Goal: Information Seeking & Learning: Learn about a topic

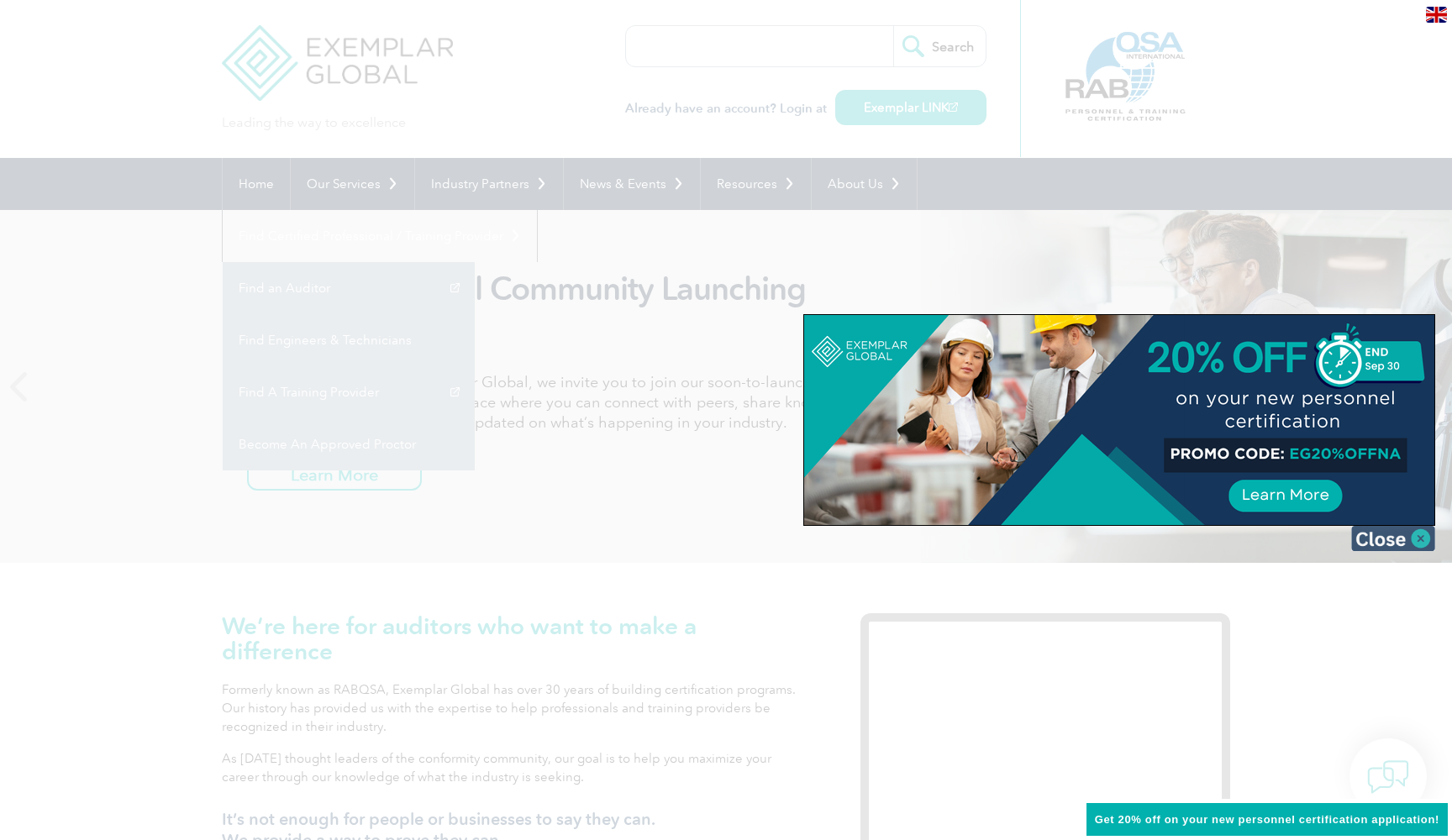
click at [1406, 533] on img at bounding box center [1392, 538] width 84 height 25
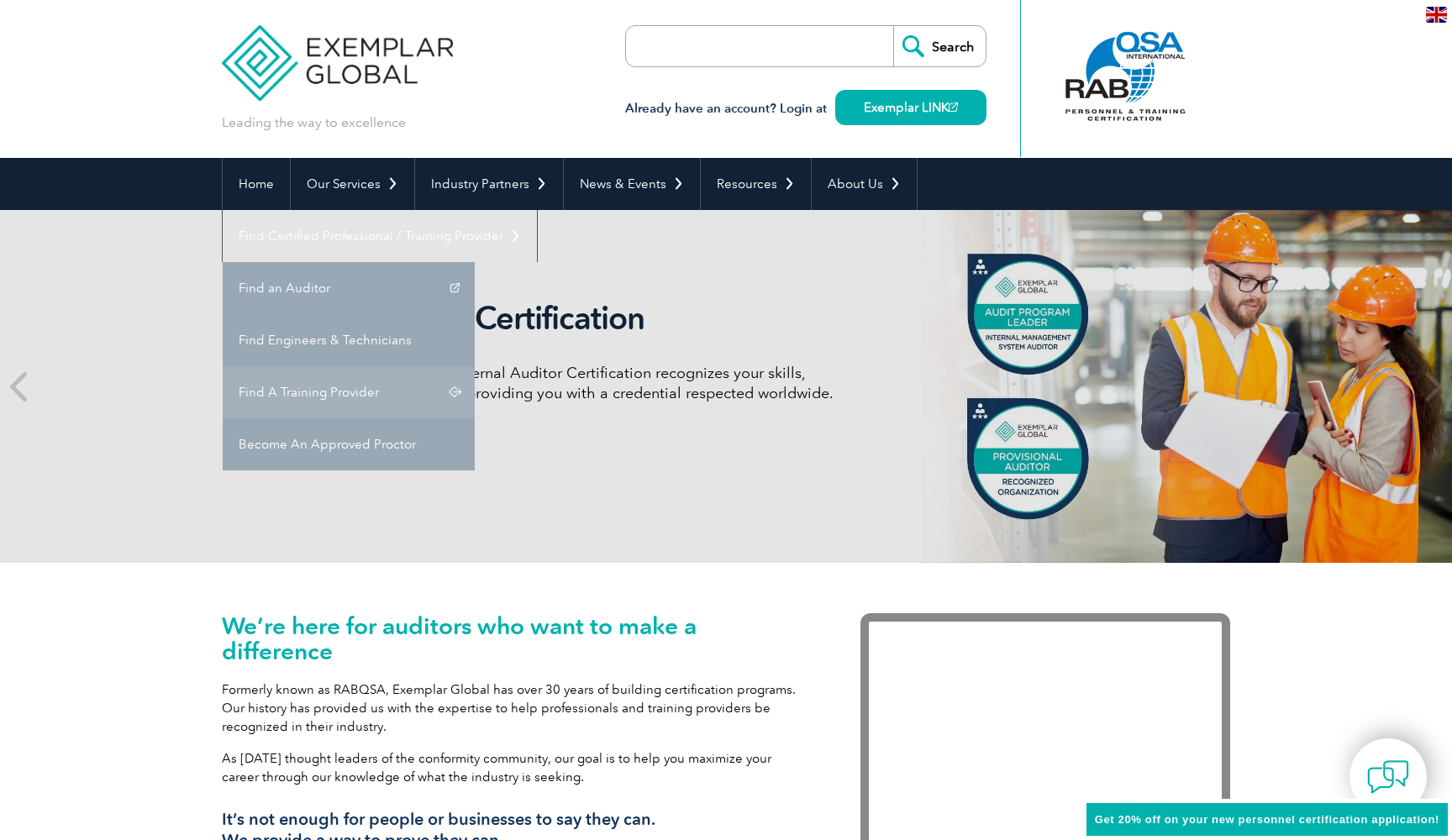
click at [979, 347] on div "Internal Auditor Certification Discover how our redesigned Internal Auditor Cer…" at bounding box center [726, 386] width 1008 height 353
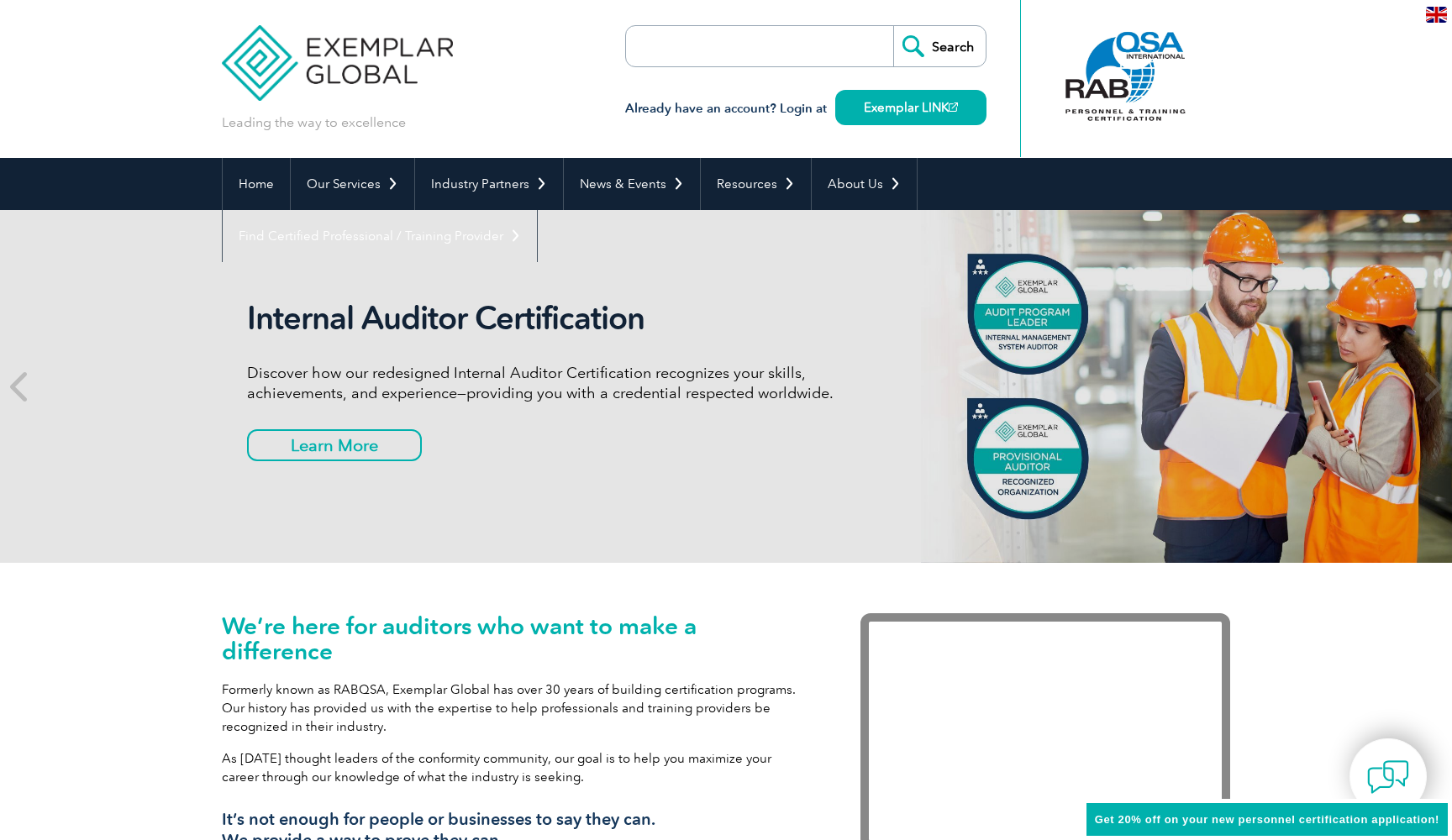
click at [987, 336] on div "Internal Auditor Certification Discover how our redesigned Internal Auditor Cer…" at bounding box center [726, 386] width 1008 height 353
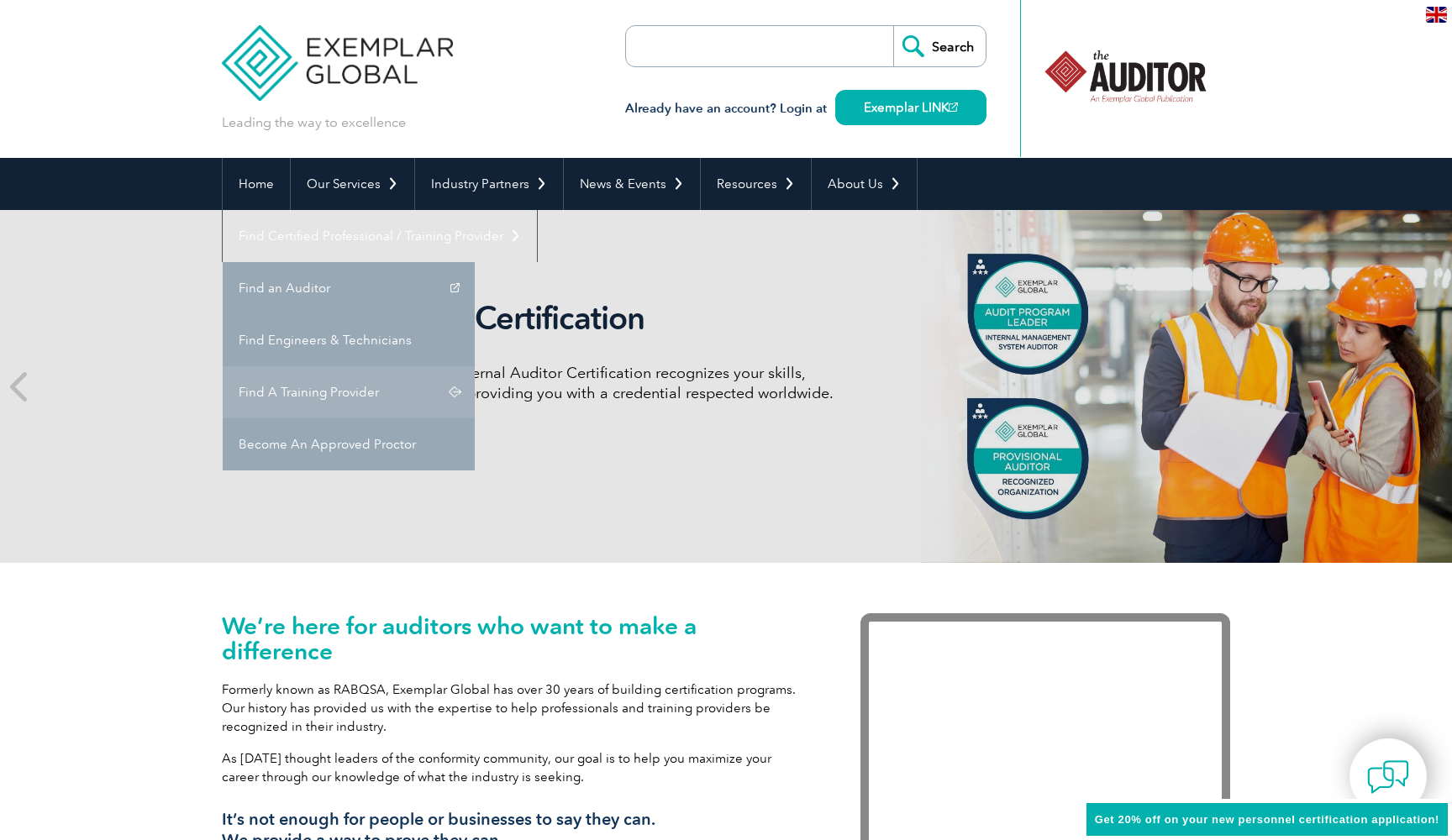
click at [475, 366] on link "Find A Training Provider" at bounding box center [349, 392] width 252 height 52
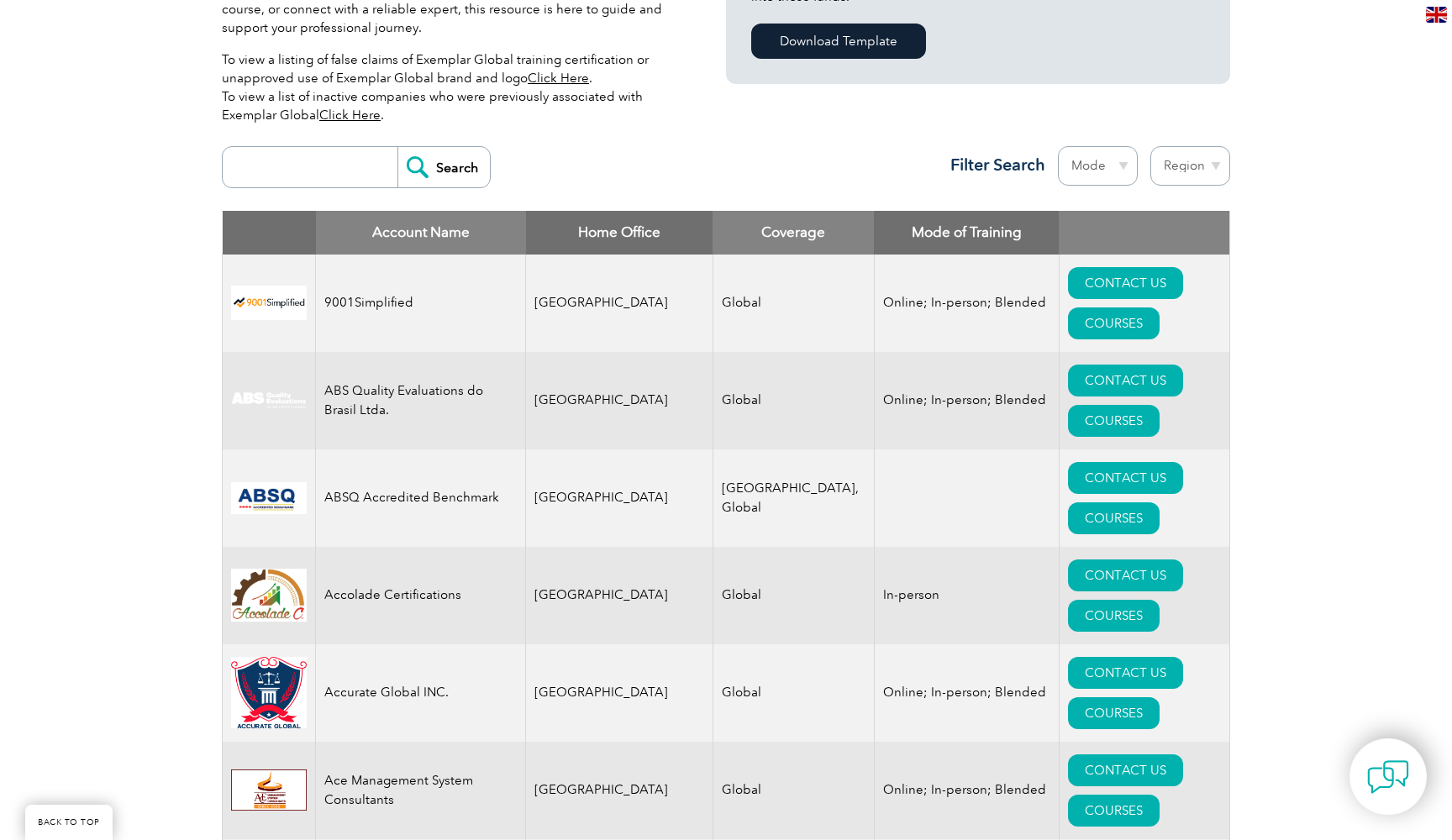
scroll to position [540, 0]
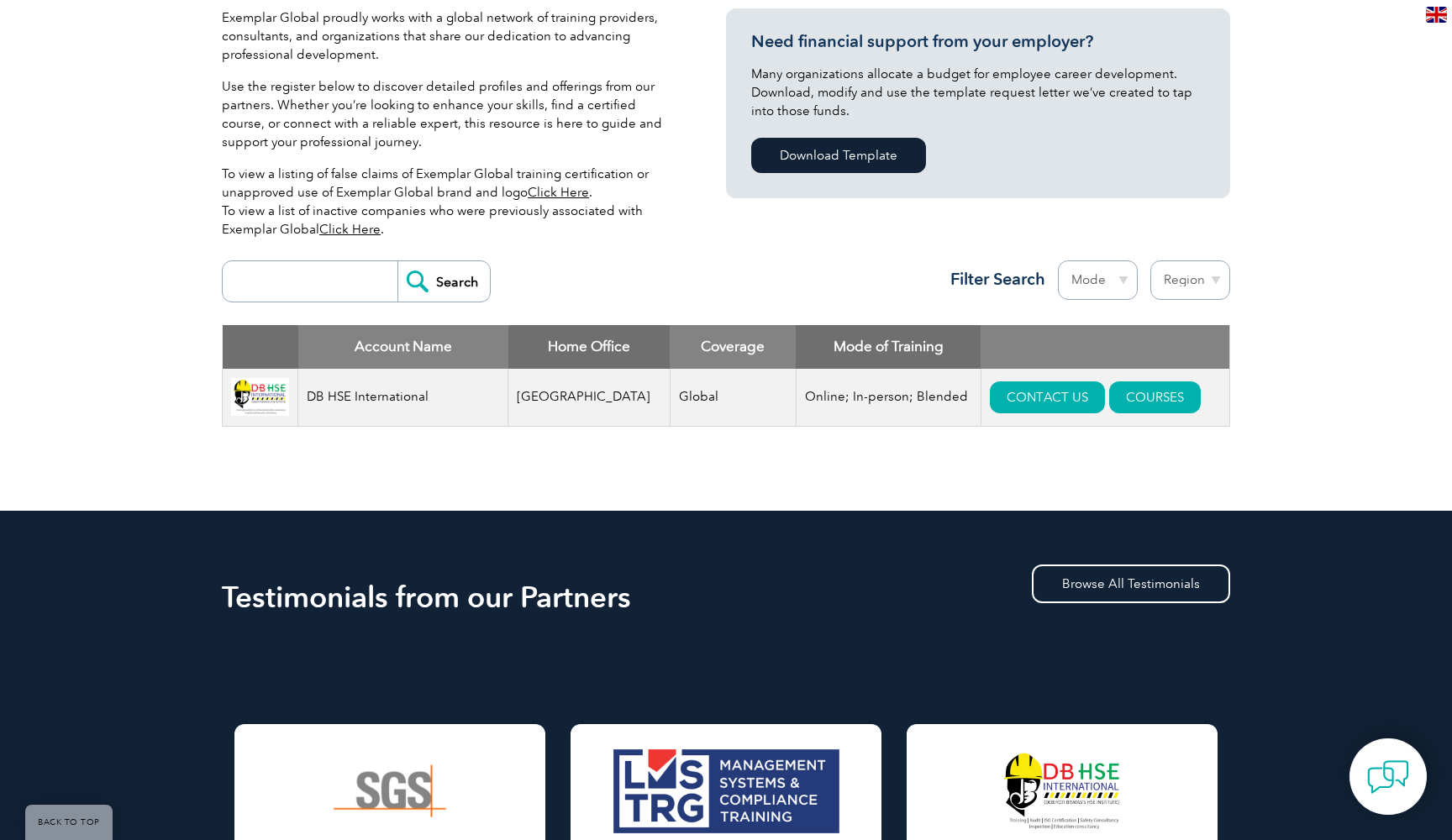
scroll to position [435, 0]
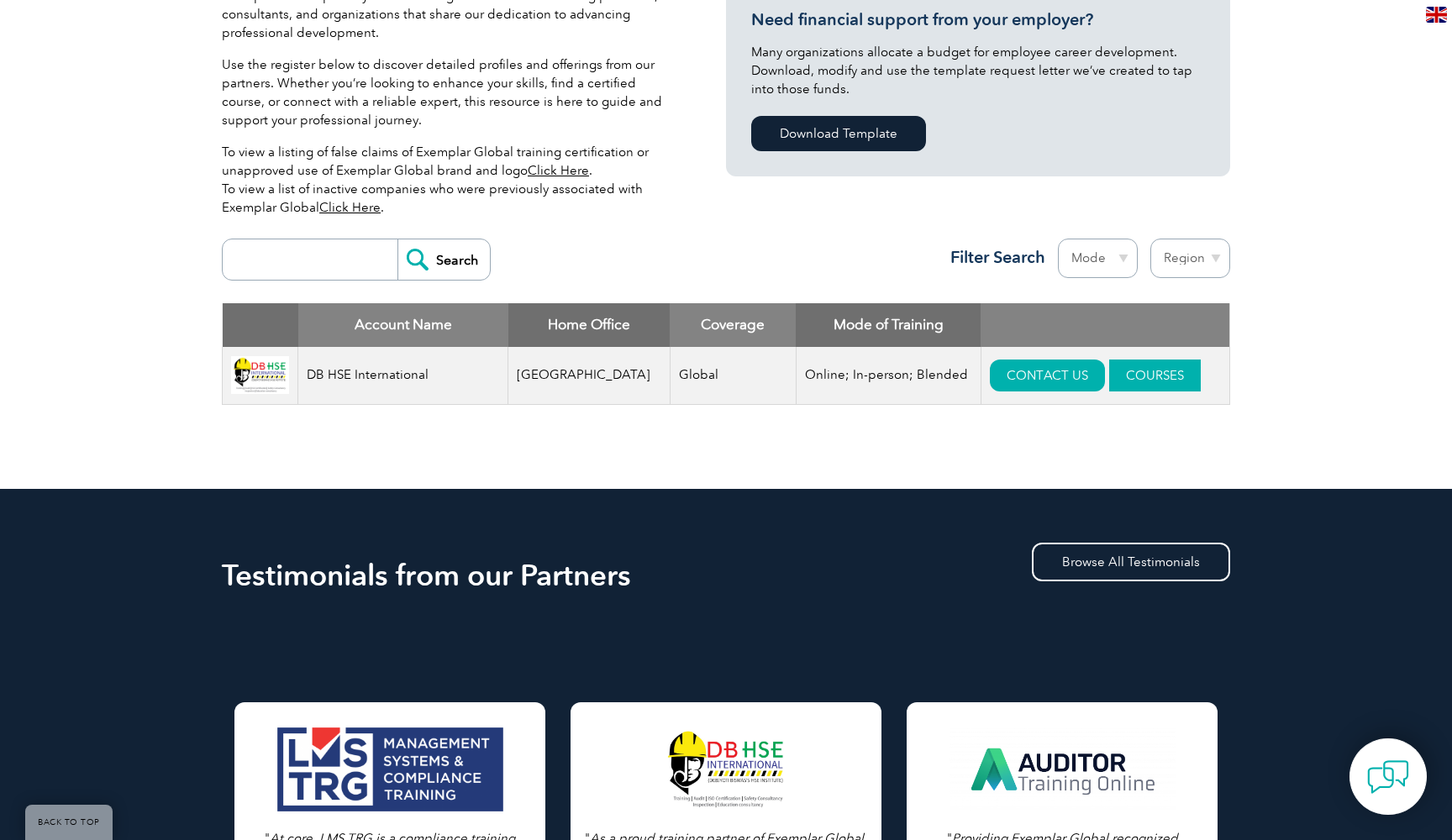
click at [1132, 378] on link "COURSES" at bounding box center [1155, 375] width 92 height 32
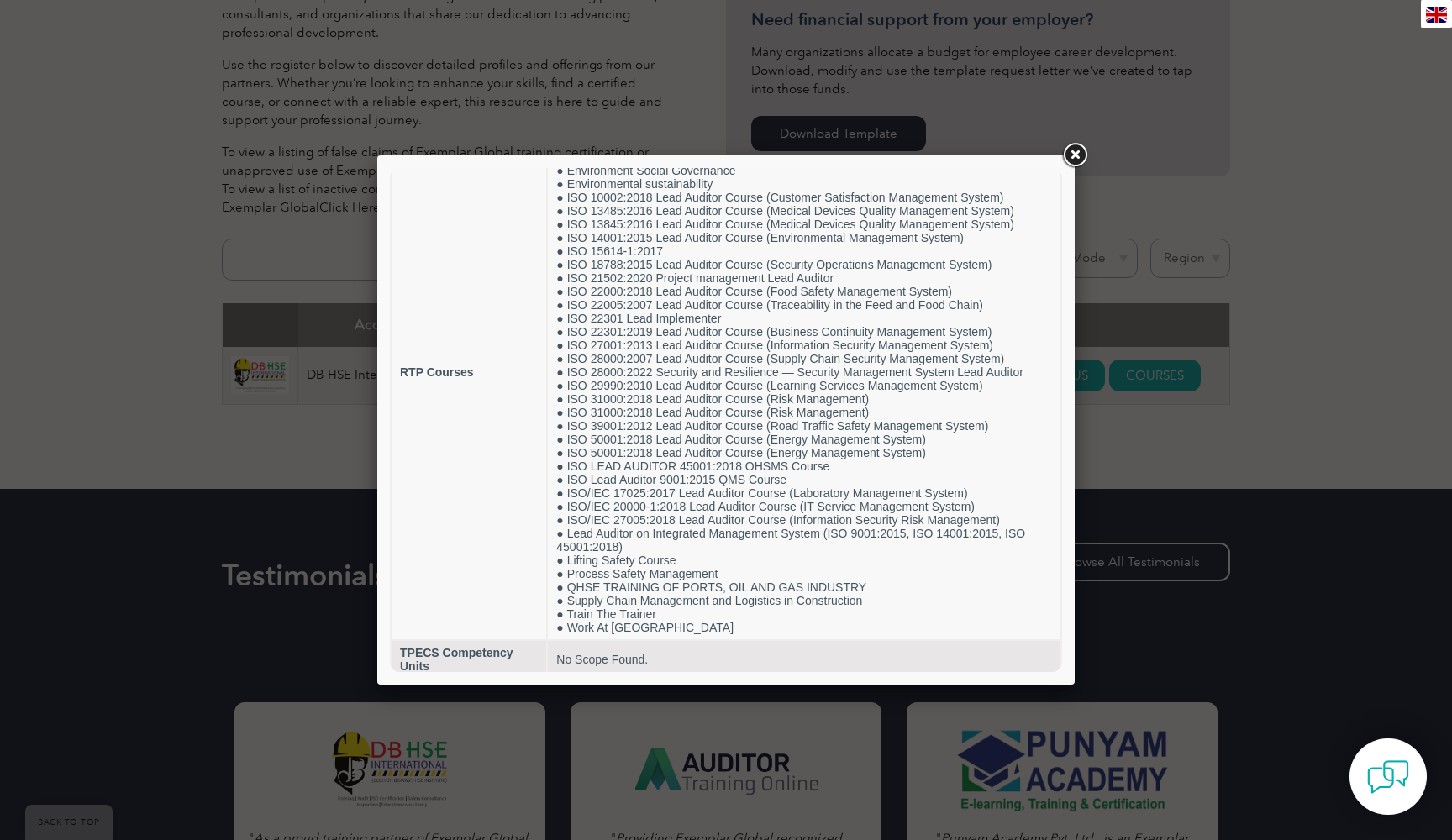
scroll to position [111, 0]
click at [1071, 160] on link at bounding box center [1075, 155] width 30 height 30
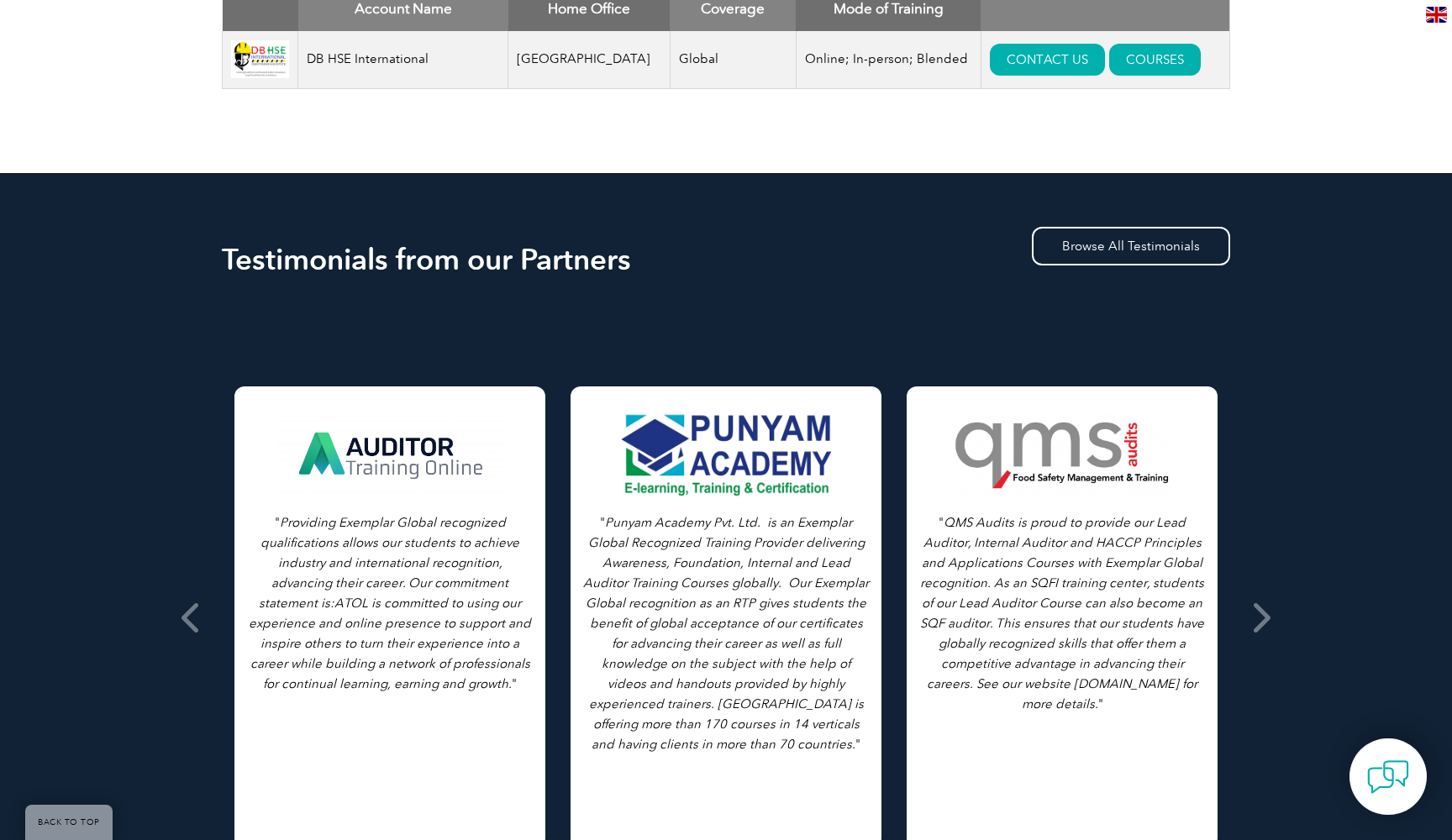
scroll to position [760, 0]
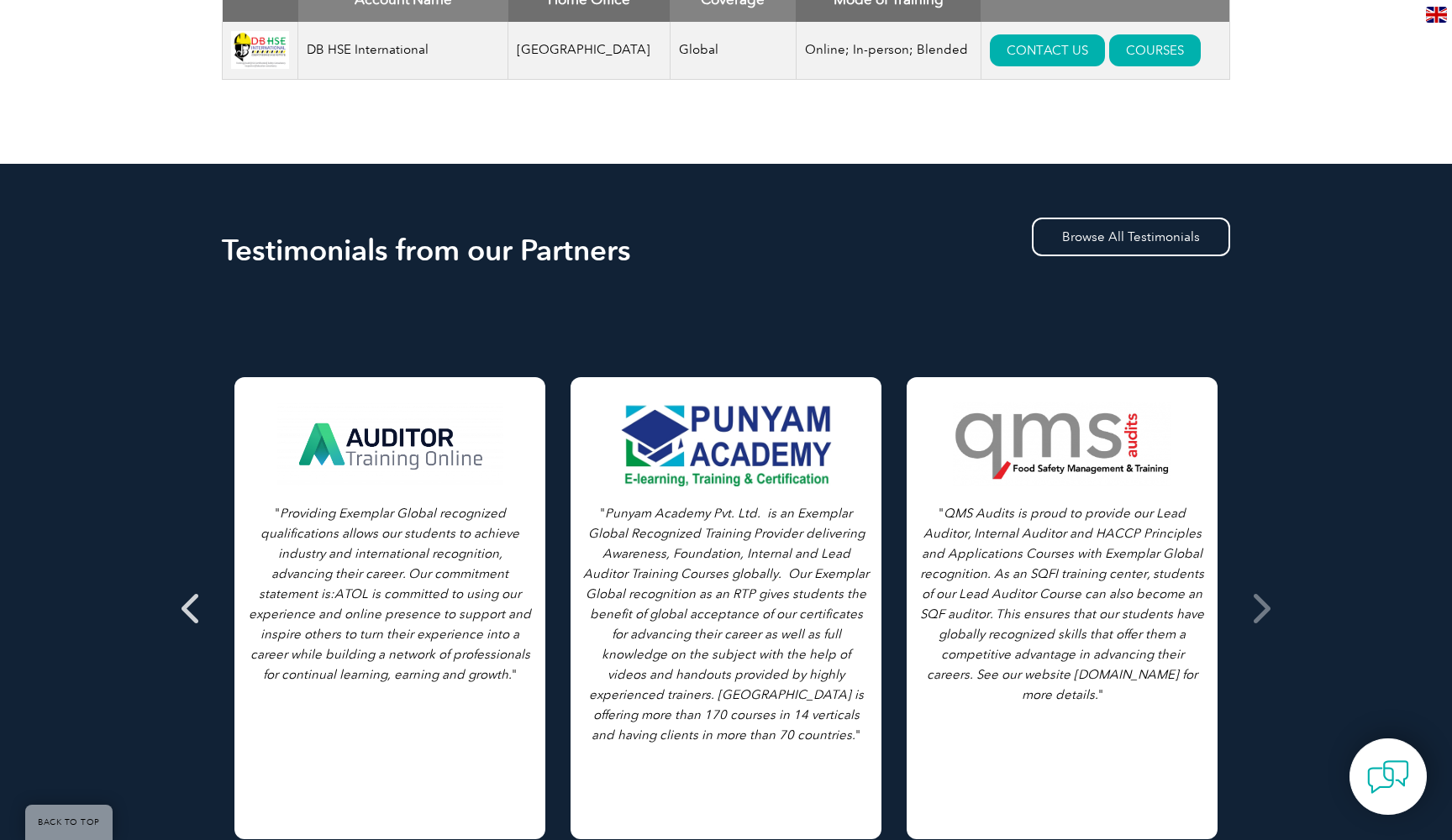
click at [187, 608] on icon at bounding box center [192, 608] width 21 height 0
click at [192, 608] on icon at bounding box center [192, 608] width 21 height 0
click at [191, 608] on icon at bounding box center [192, 608] width 21 height 0
click at [1269, 608] on icon at bounding box center [1259, 608] width 21 height 0
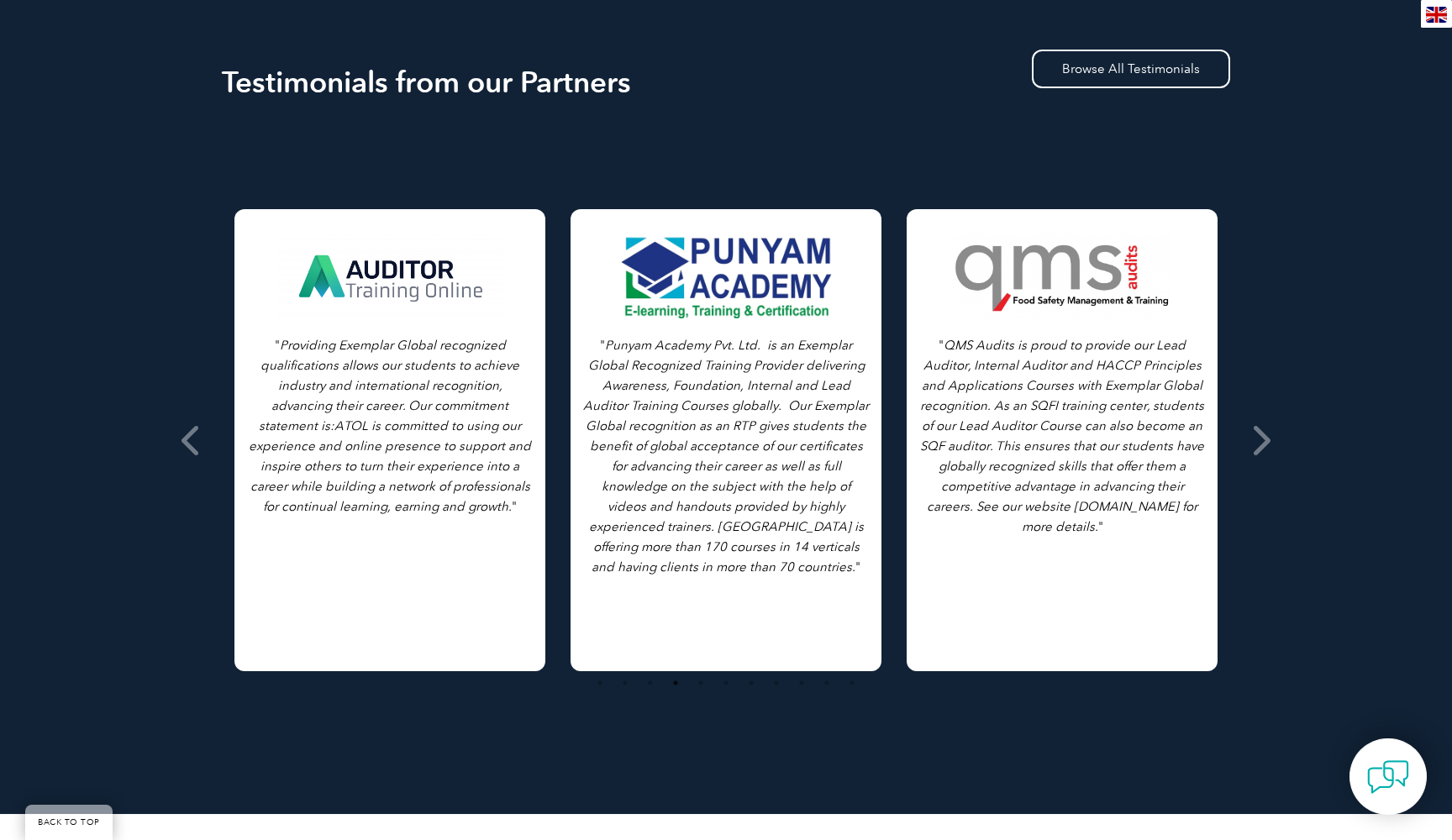
scroll to position [924, 0]
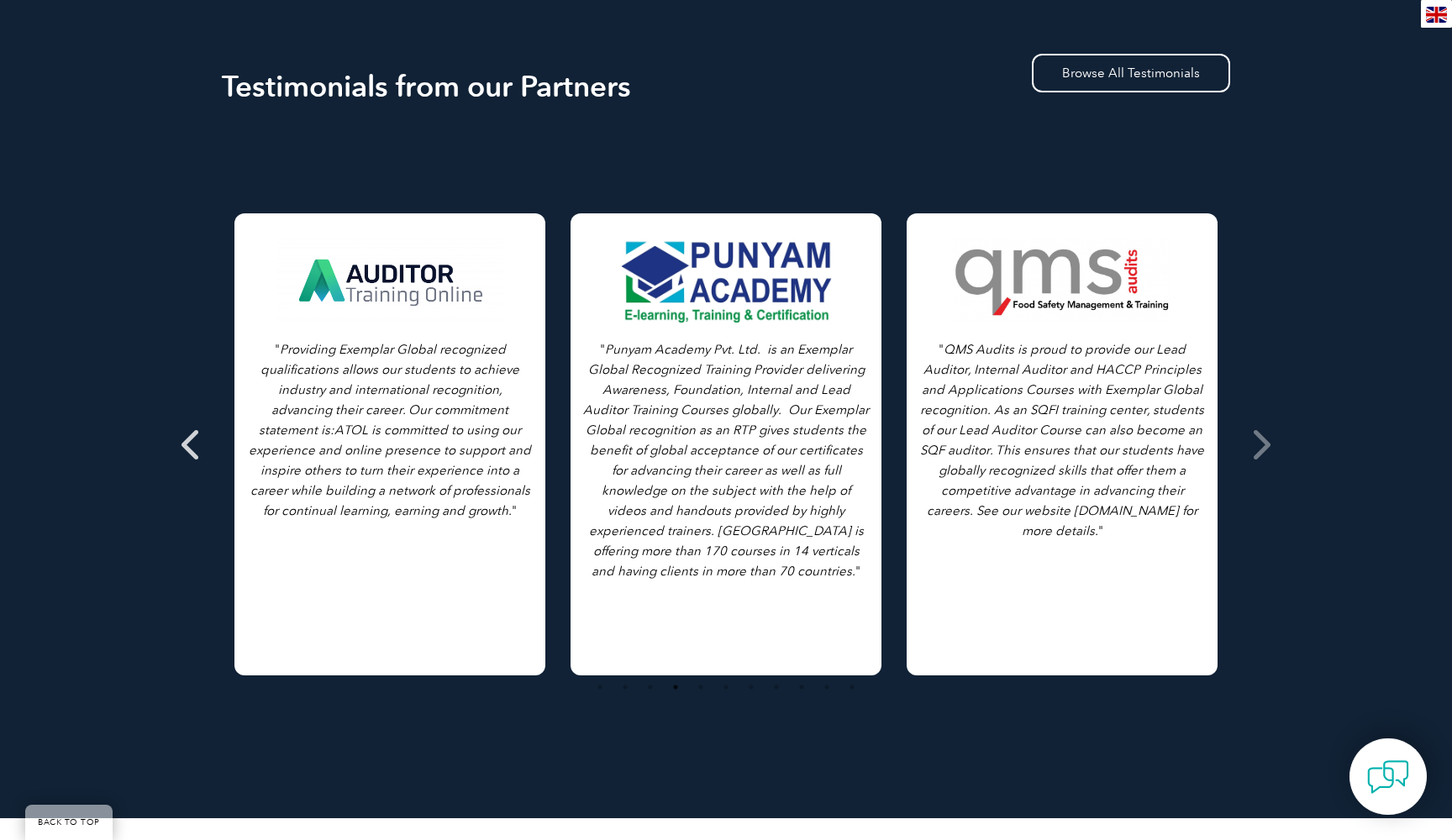
click at [185, 445] on icon at bounding box center [192, 445] width 21 height 0
click at [1271, 448] on span at bounding box center [1260, 445] width 41 height 630
click at [1271, 448] on span at bounding box center [1260, 445] width 41 height 630
click at [1267, 445] on icon at bounding box center [1259, 445] width 21 height 0
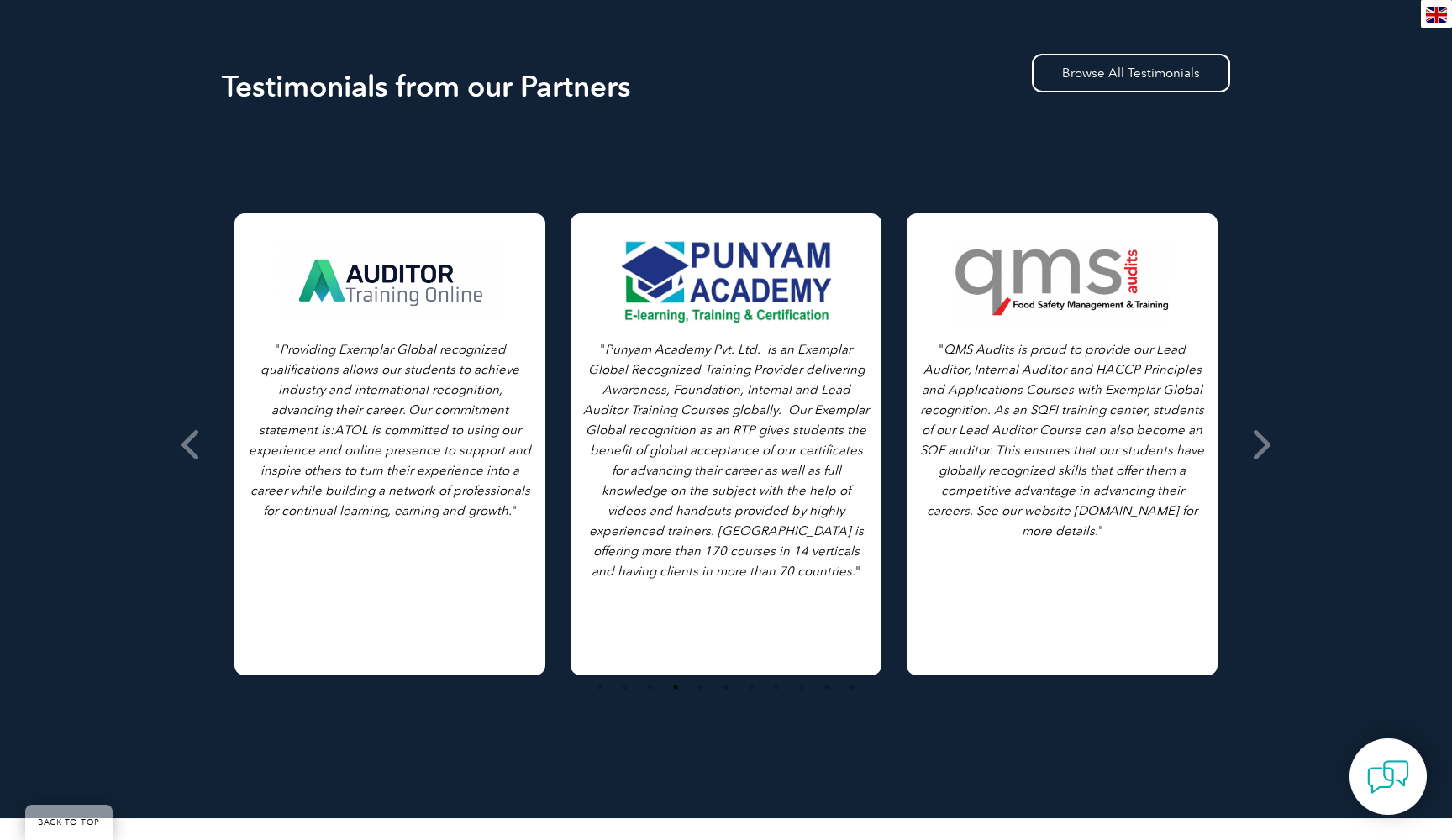
click at [961, 153] on div "" As we all know, in ever competitive global markets, gaining any advantage is …" at bounding box center [726, 445] width 1008 height 630
click at [200, 445] on icon at bounding box center [192, 445] width 21 height 0
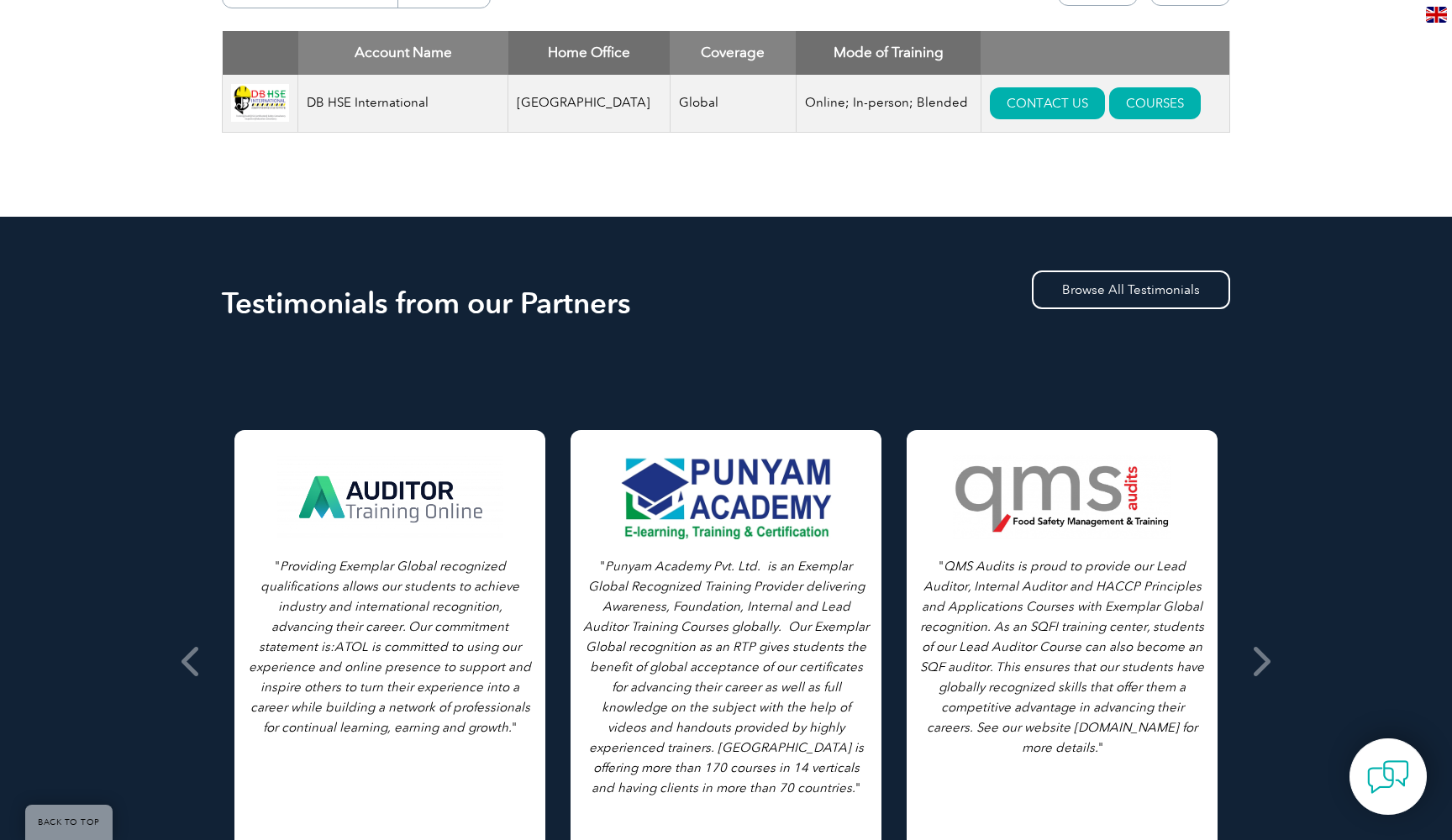
scroll to position [692, 0]
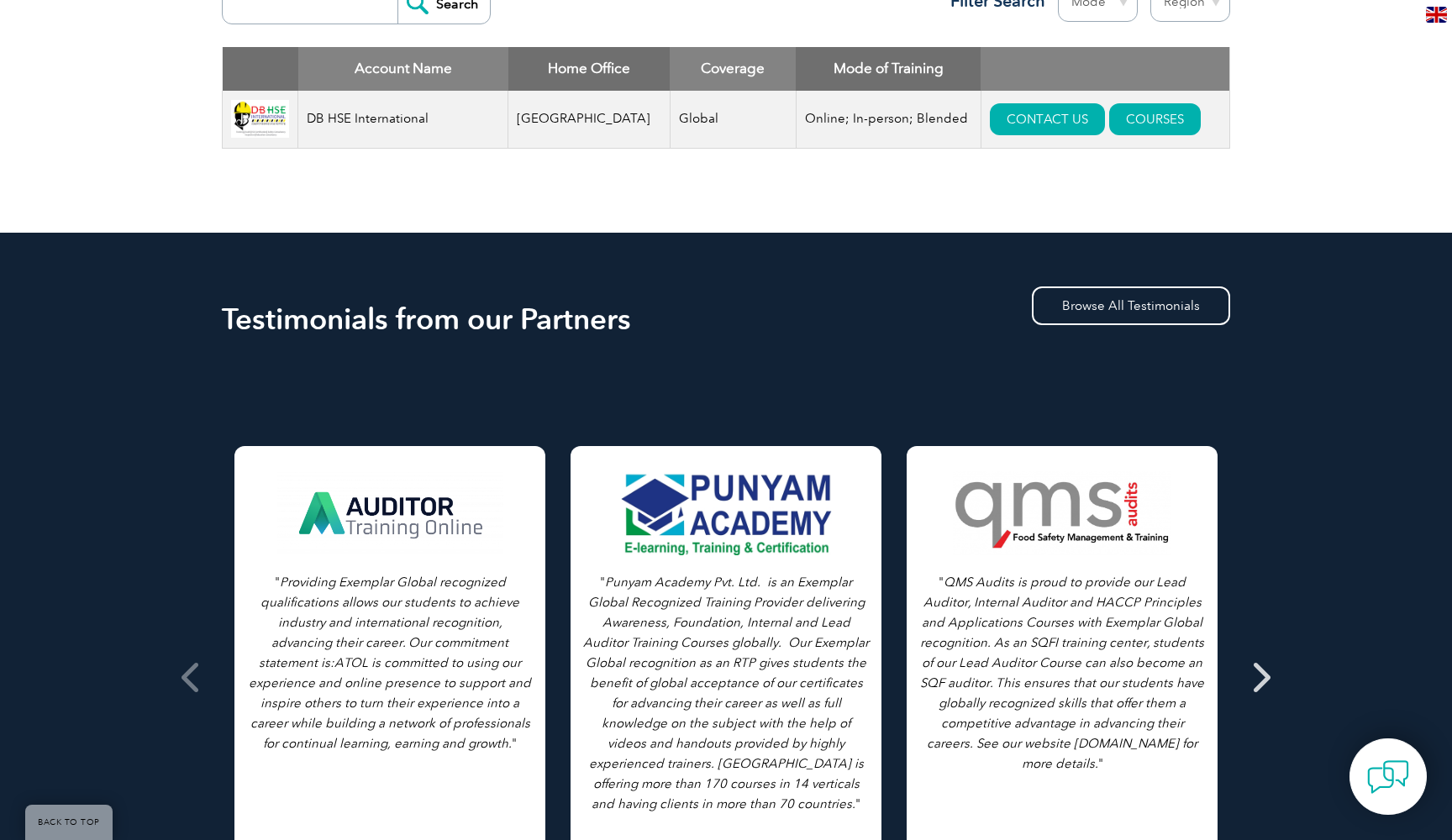
click at [1261, 677] on icon at bounding box center [1259, 677] width 21 height 0
click at [1151, 311] on link "Browse All Testimonials" at bounding box center [1131, 306] width 199 height 39
click at [193, 677] on icon at bounding box center [192, 677] width 21 height 0
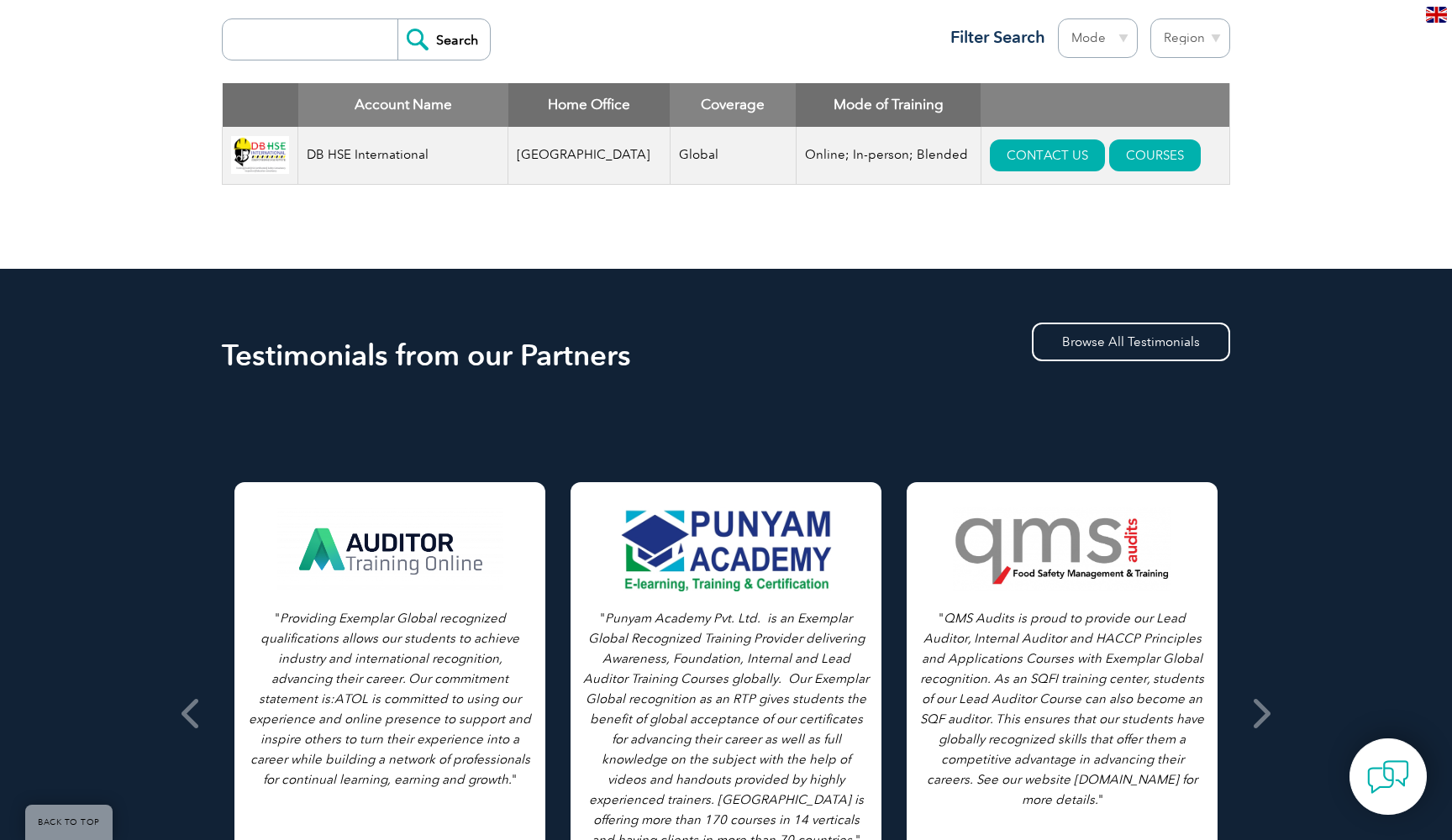
scroll to position [452, 0]
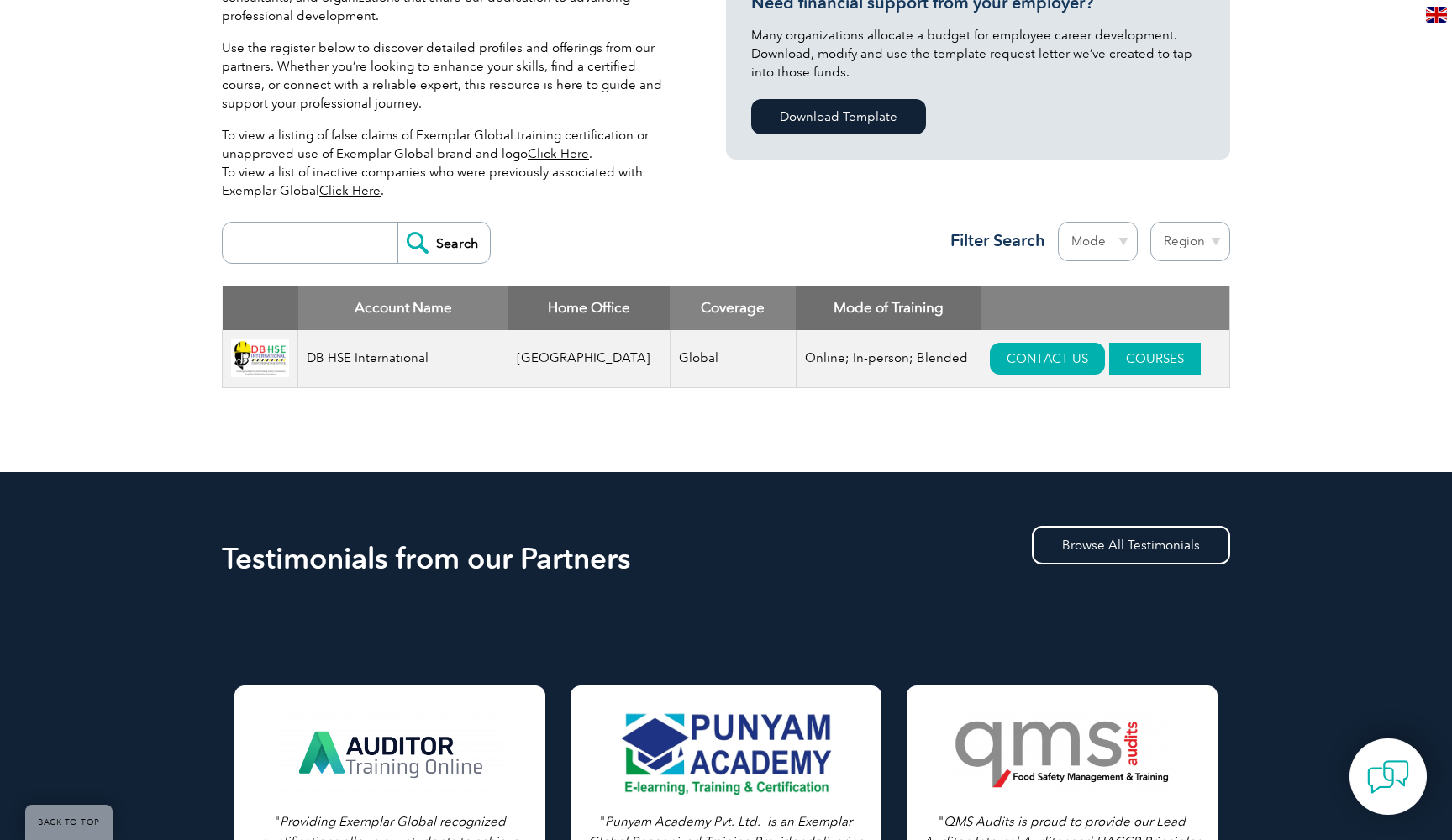
click at [1129, 363] on link "COURSES" at bounding box center [1155, 358] width 92 height 32
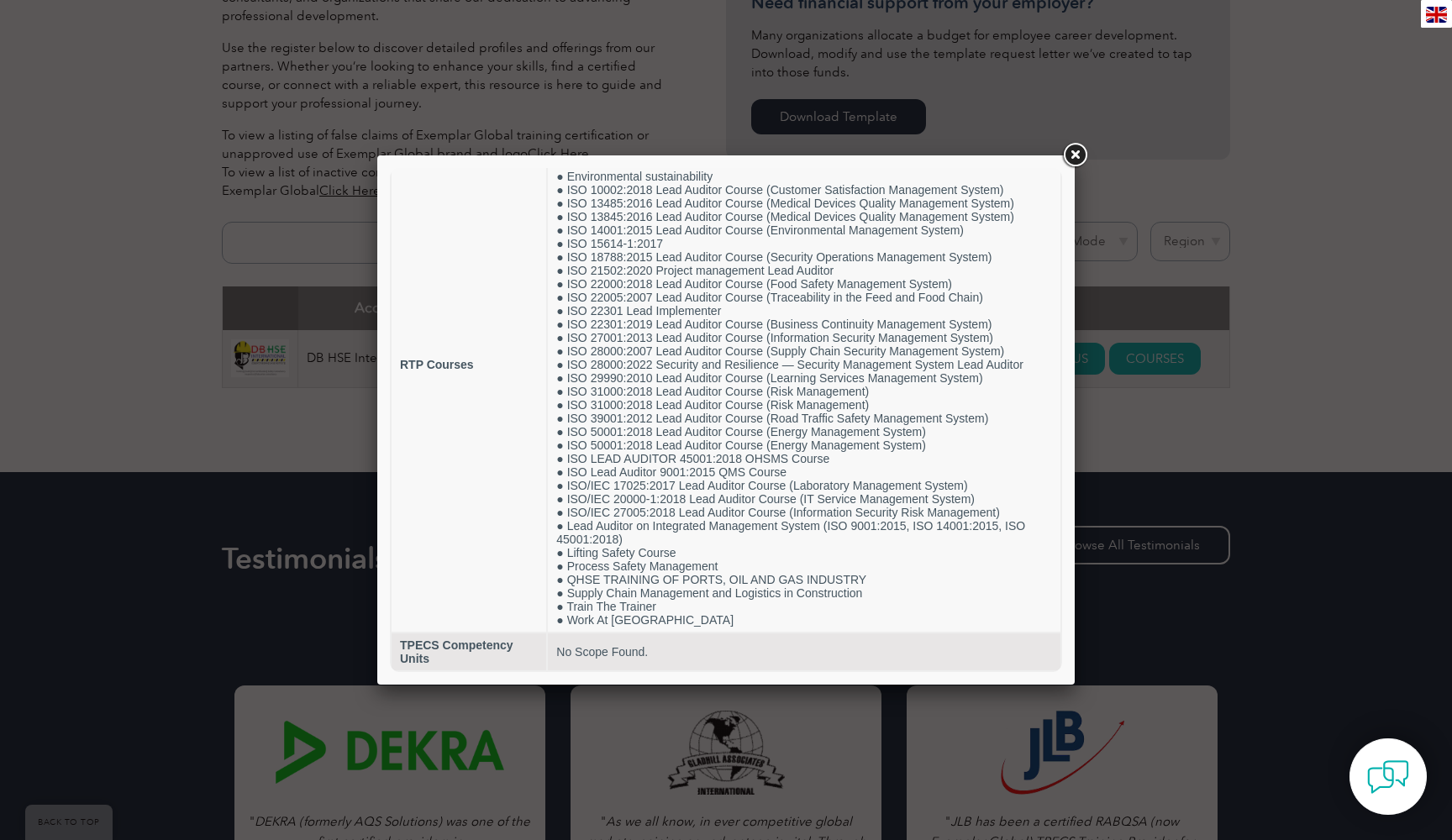
scroll to position [117, 0]
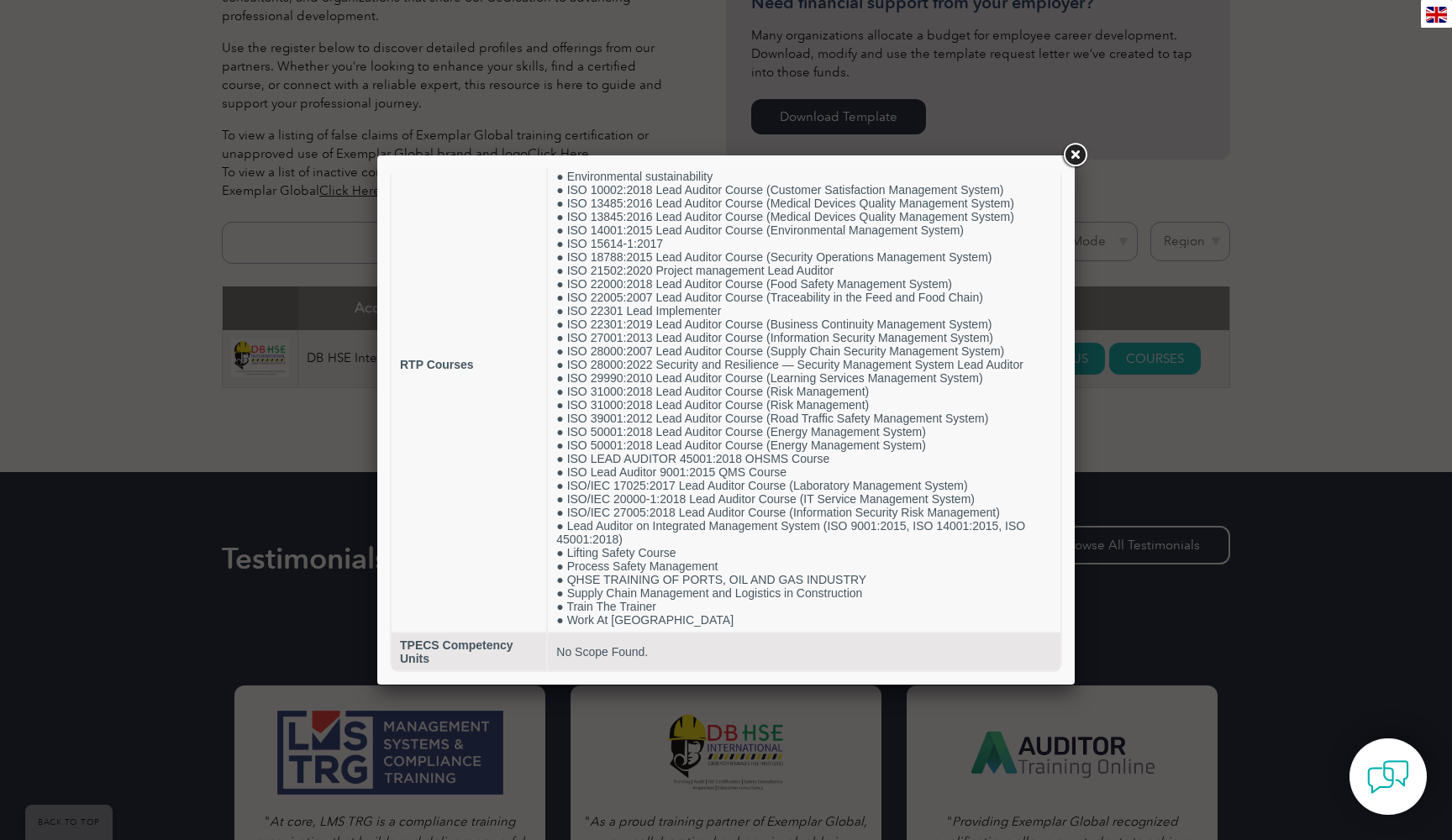
click at [1083, 157] on link at bounding box center [1075, 155] width 30 height 30
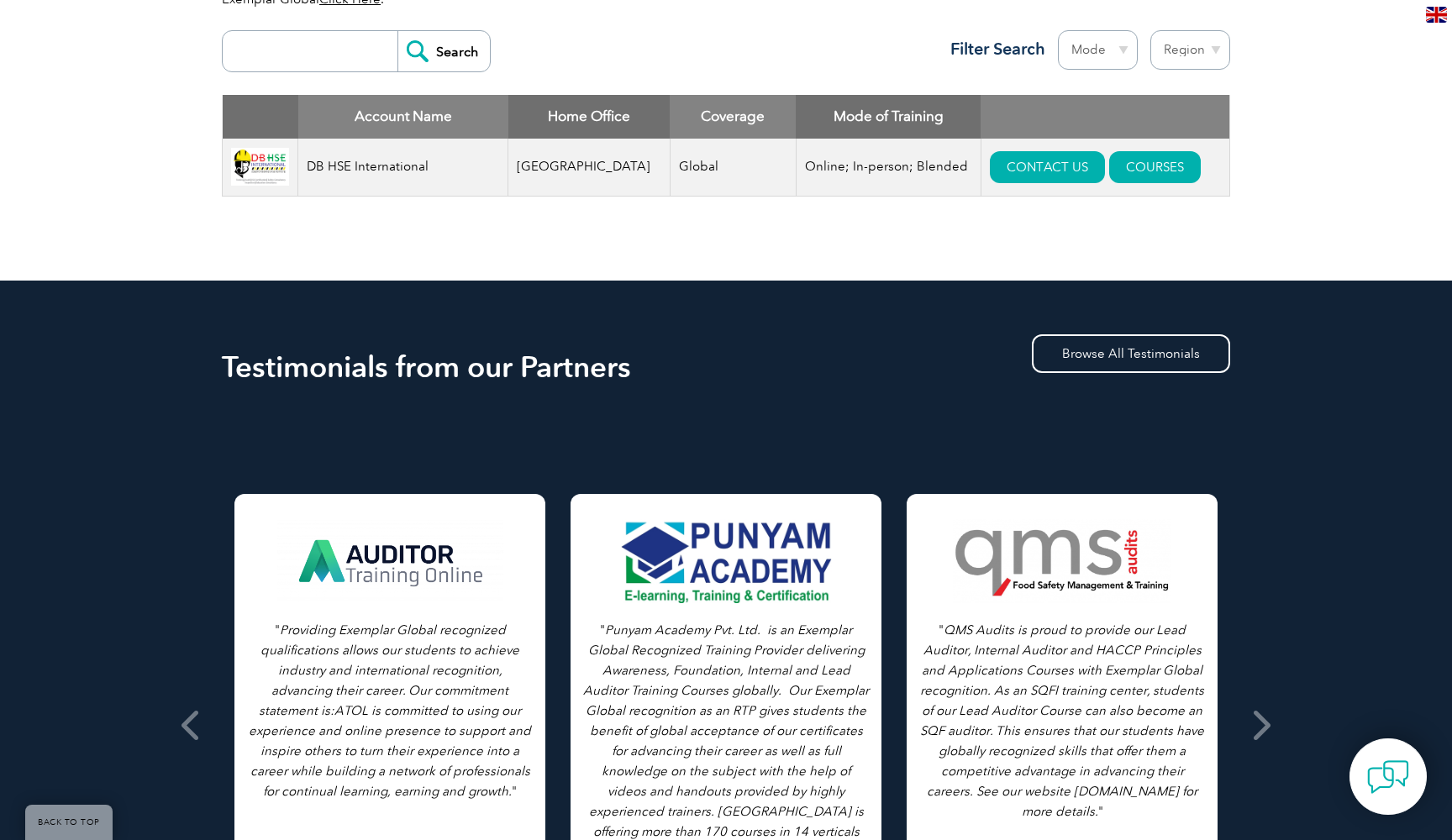
scroll to position [647, 0]
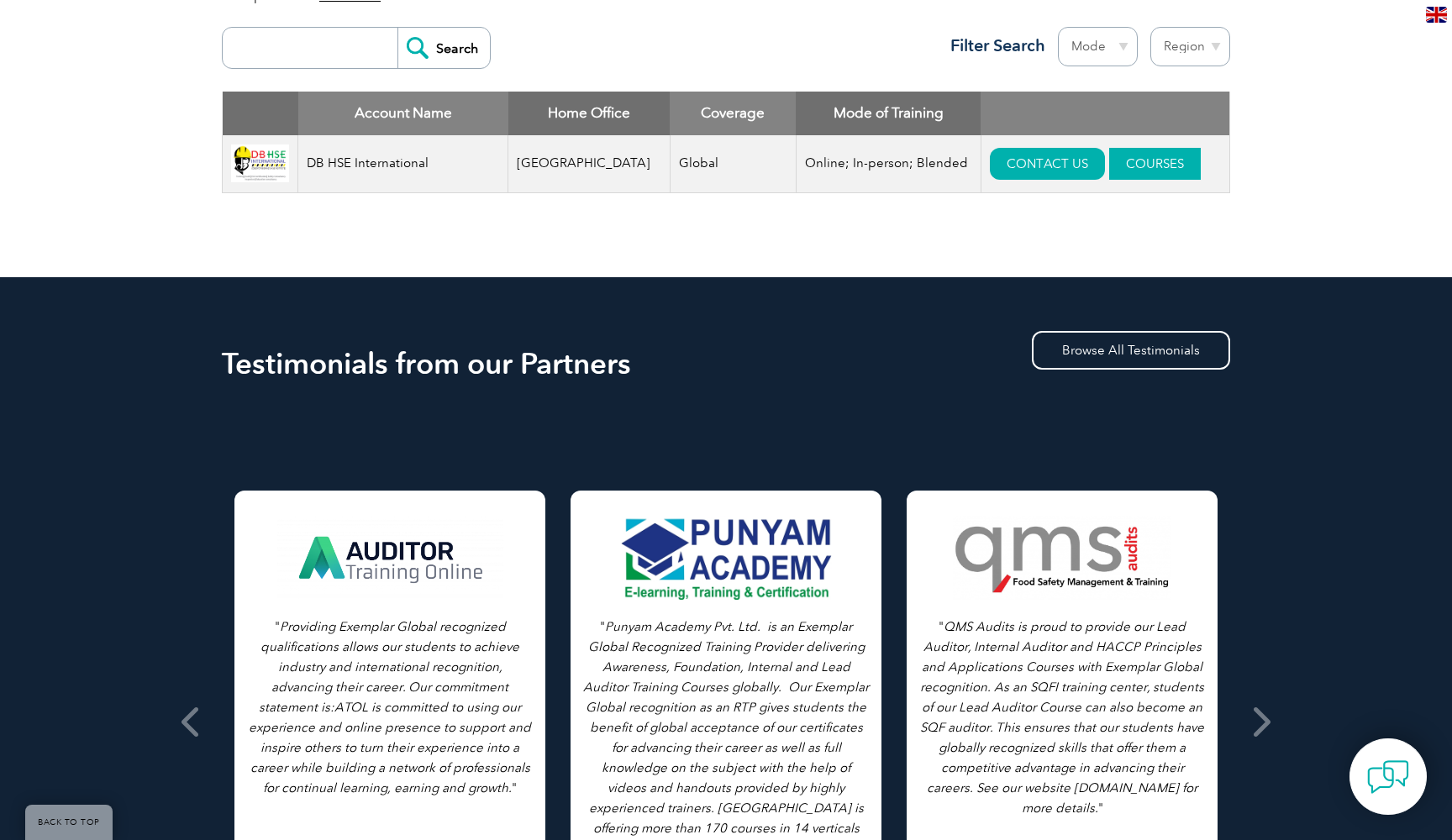
click at [1121, 161] on link "COURSES" at bounding box center [1155, 163] width 92 height 32
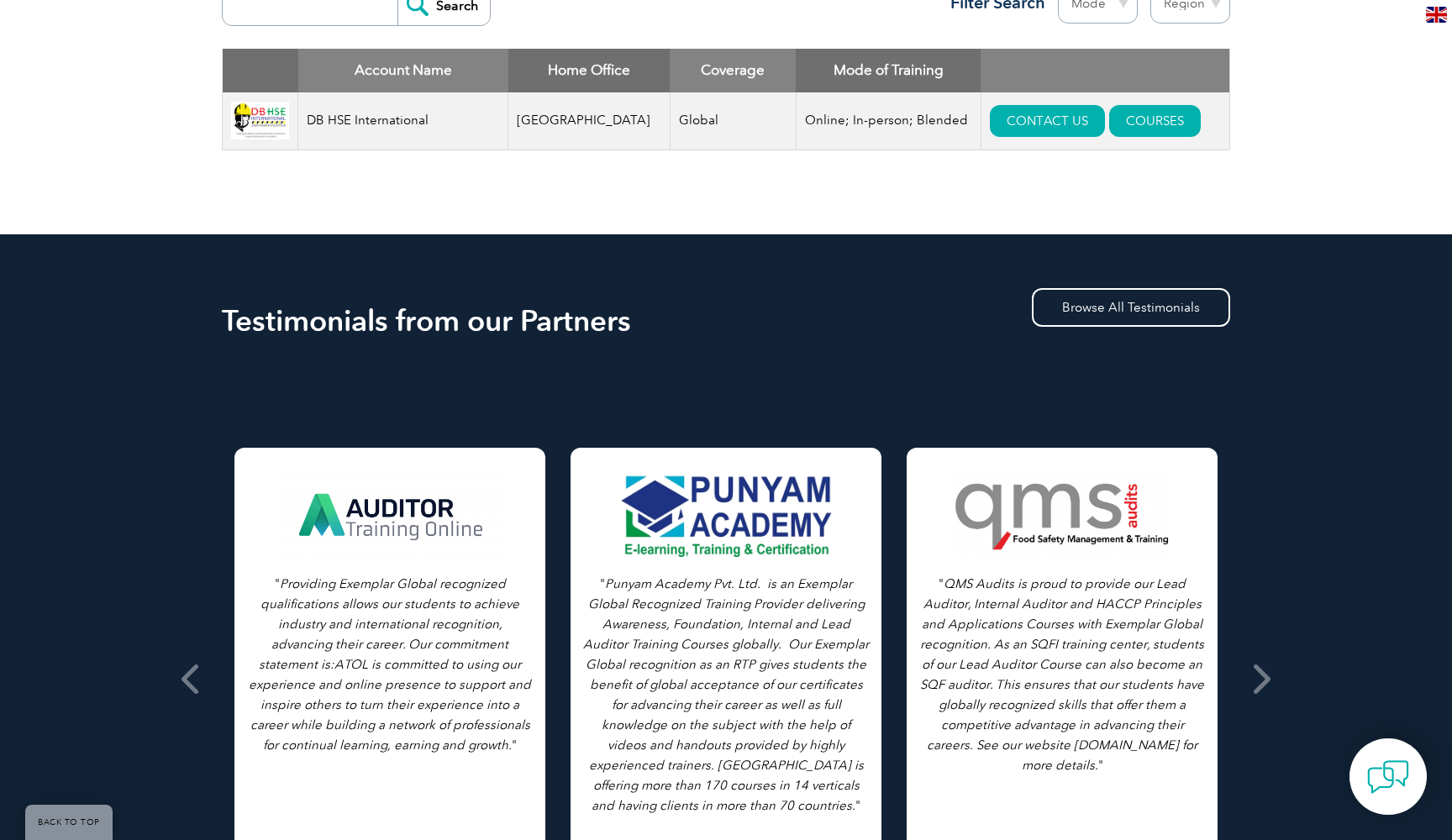
scroll to position [689, 0]
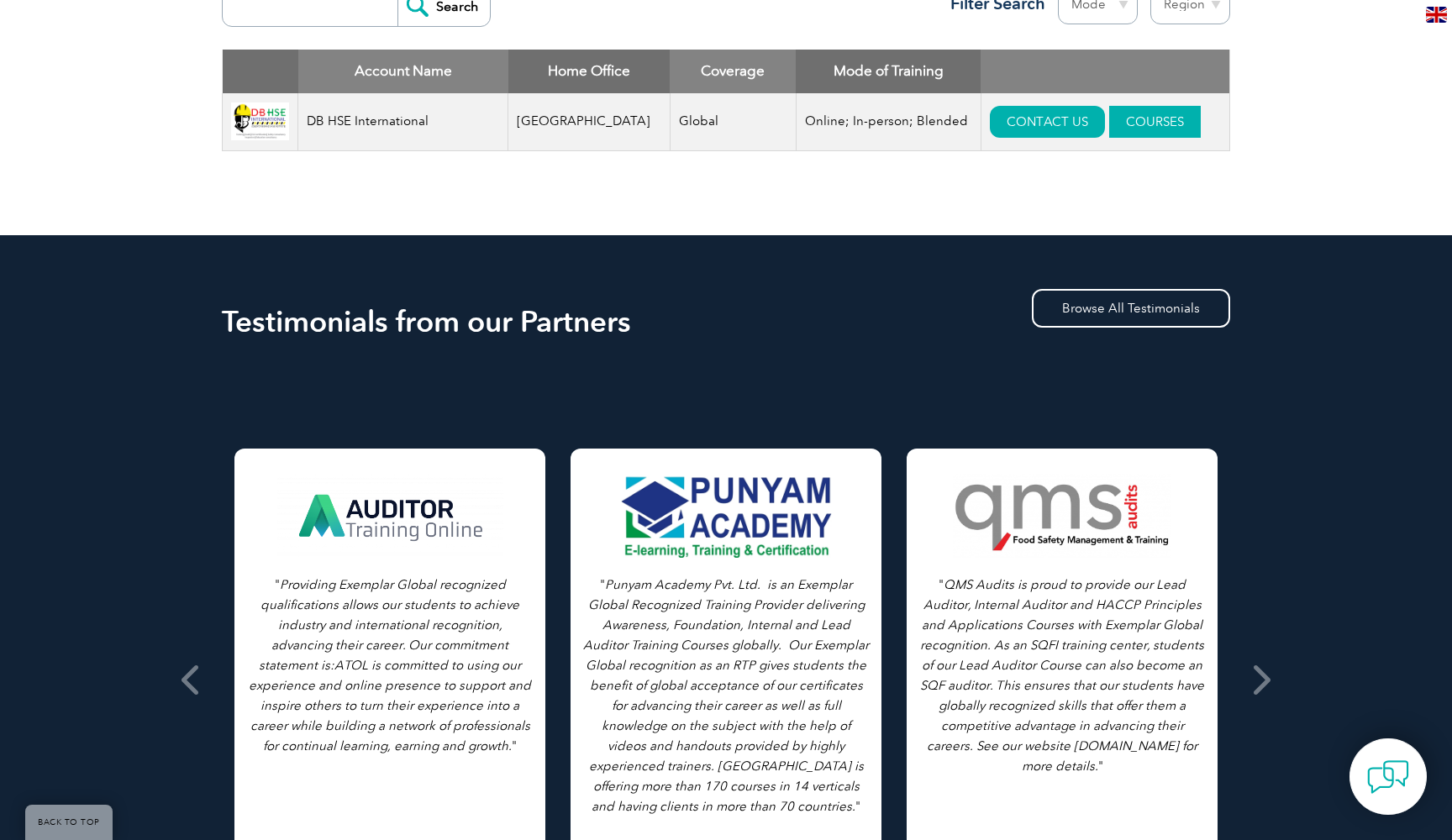
click at [1147, 126] on link "COURSES" at bounding box center [1155, 122] width 92 height 32
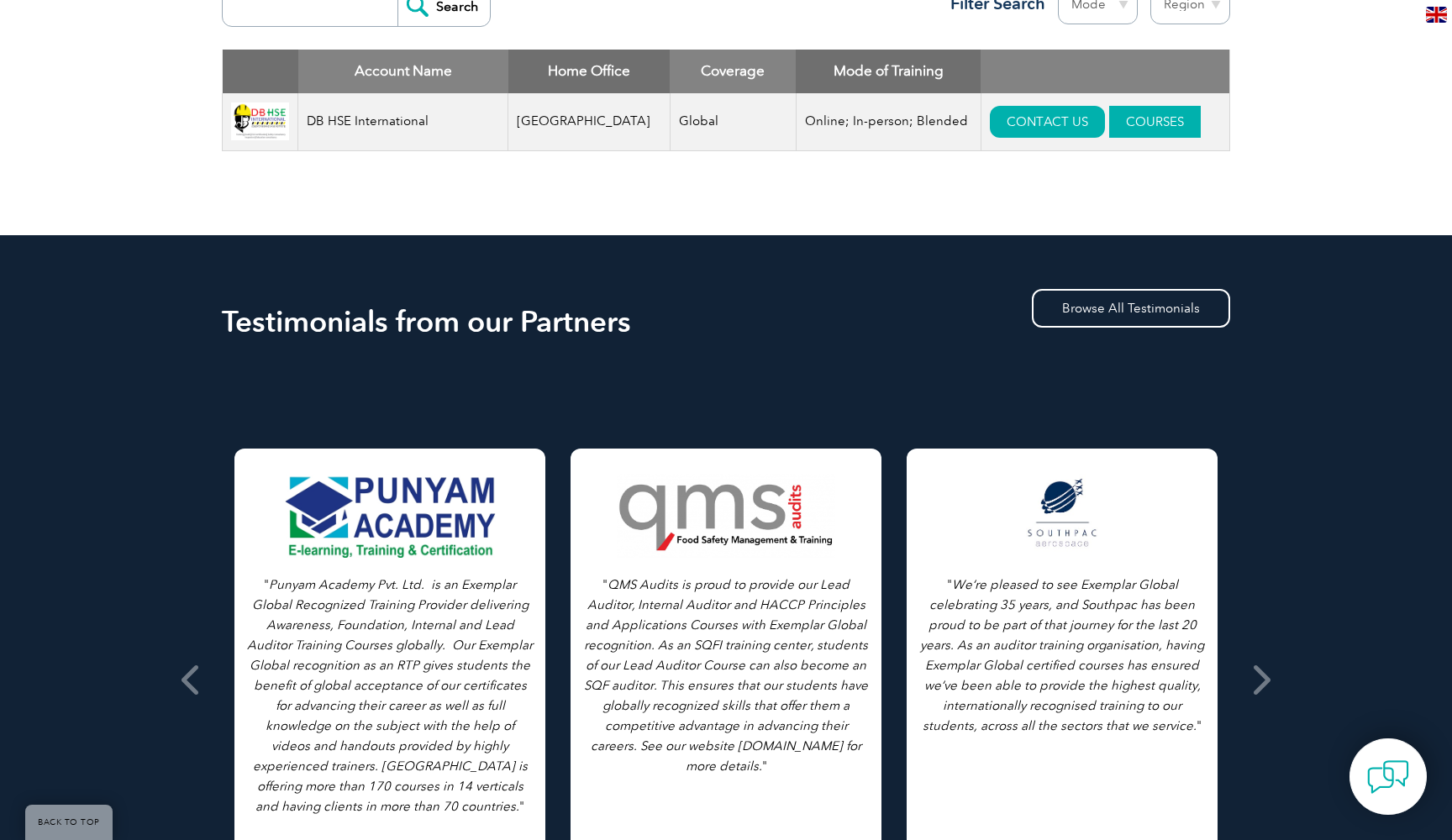
click at [1116, 133] on link "COURSES" at bounding box center [1155, 122] width 92 height 32
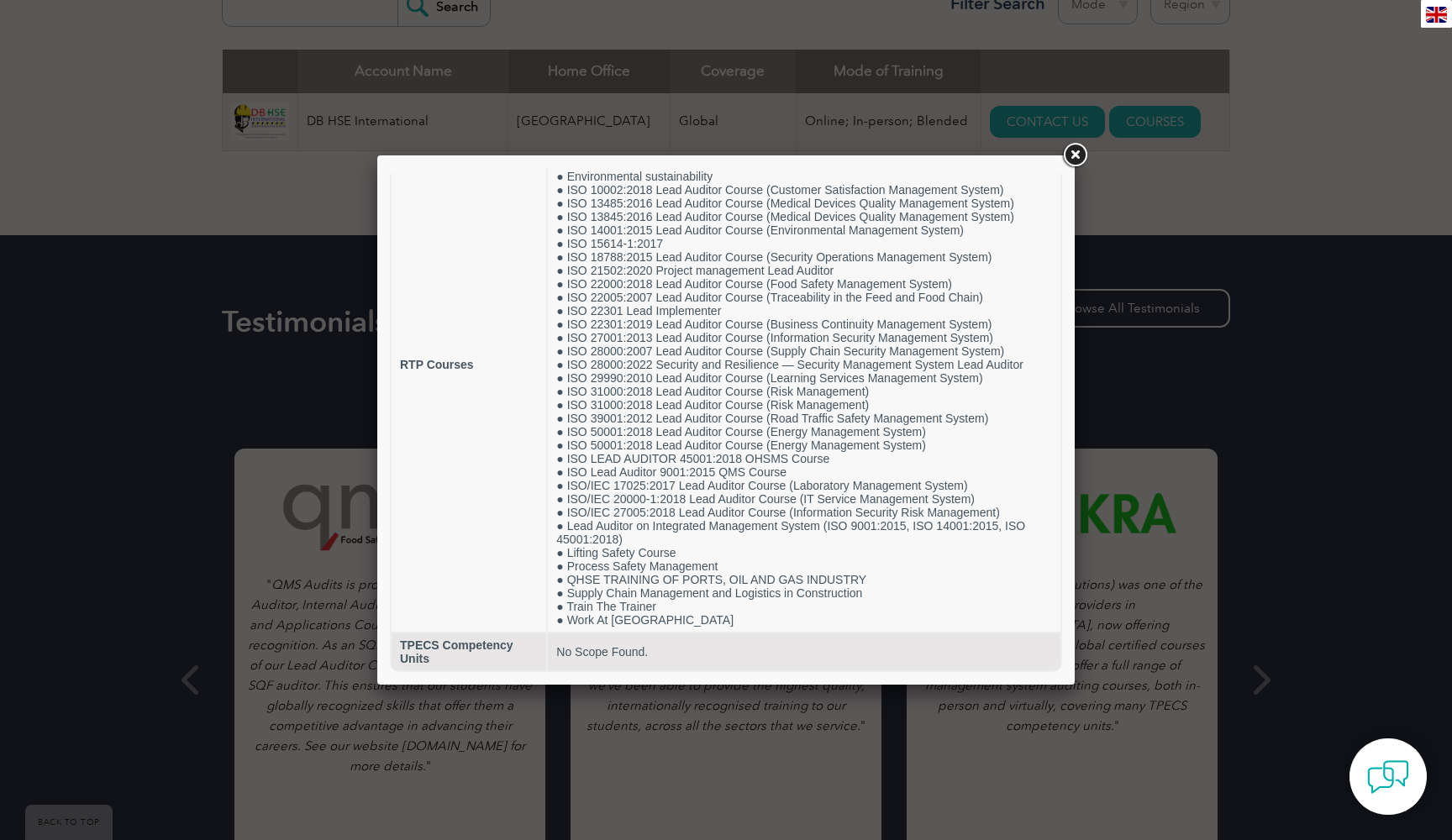
scroll to position [117, 0]
click at [1075, 157] on link at bounding box center [1075, 155] width 30 height 30
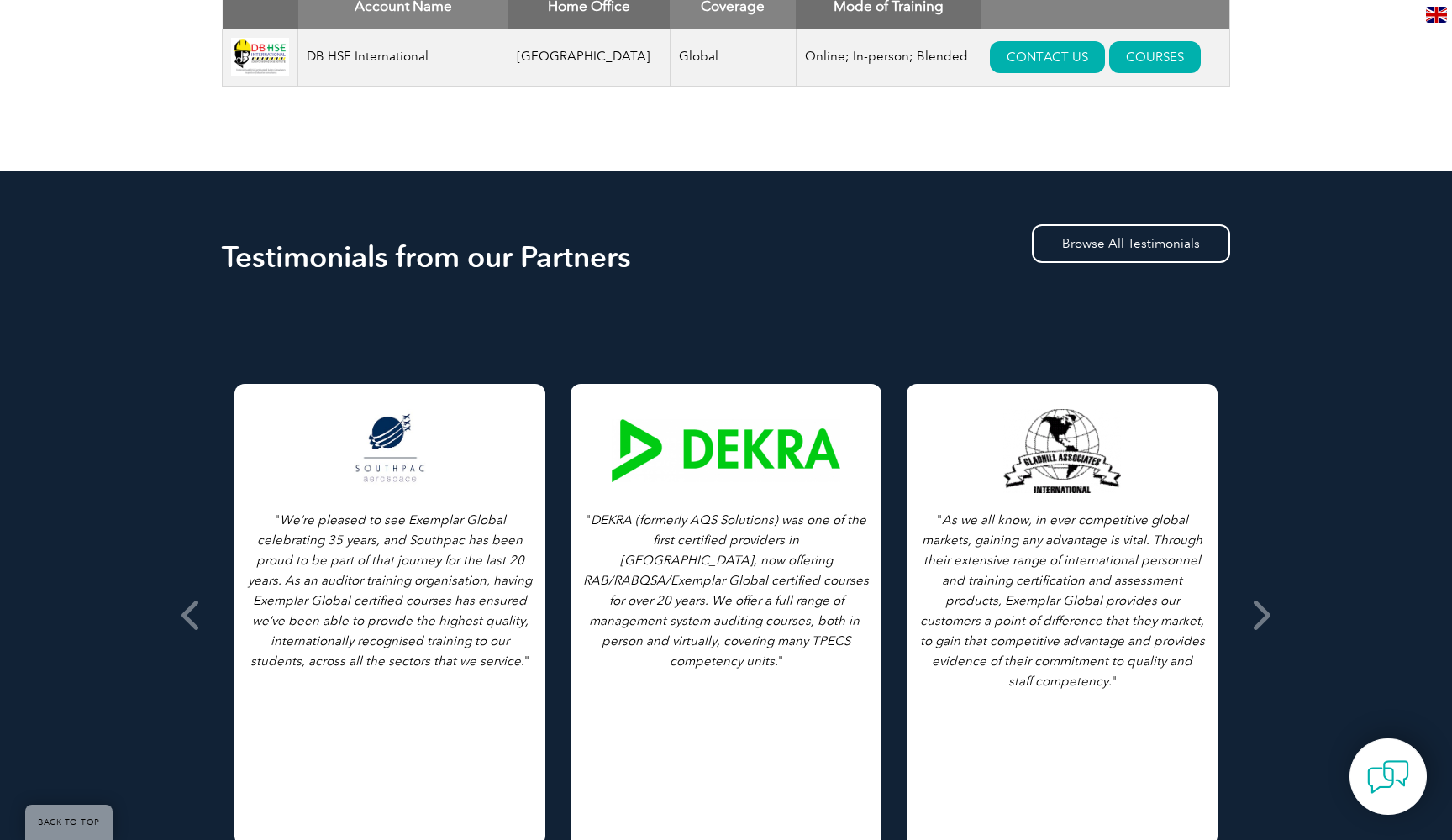
scroll to position [749, 0]
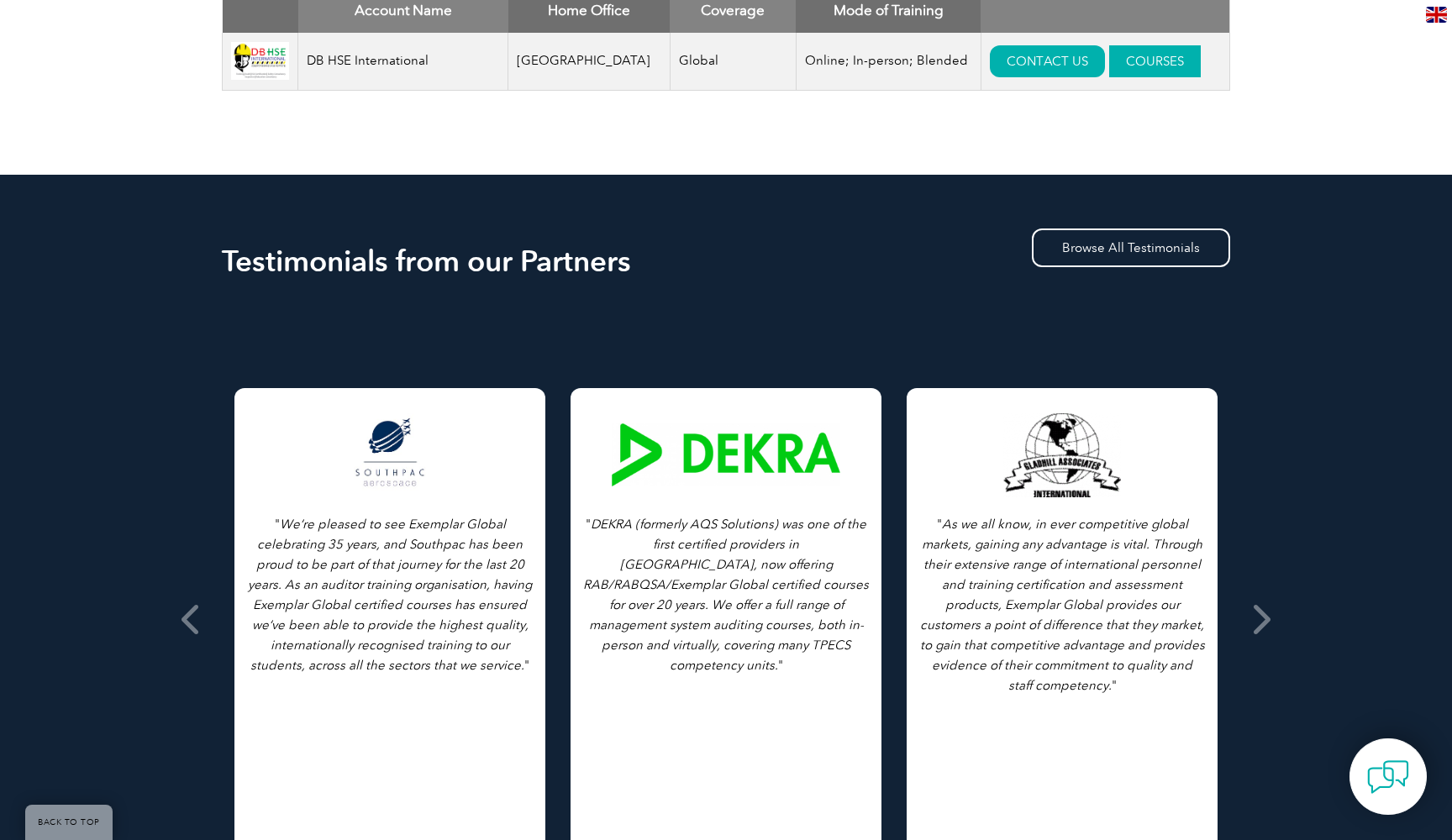
click at [1147, 56] on link "COURSES" at bounding box center [1155, 61] width 92 height 32
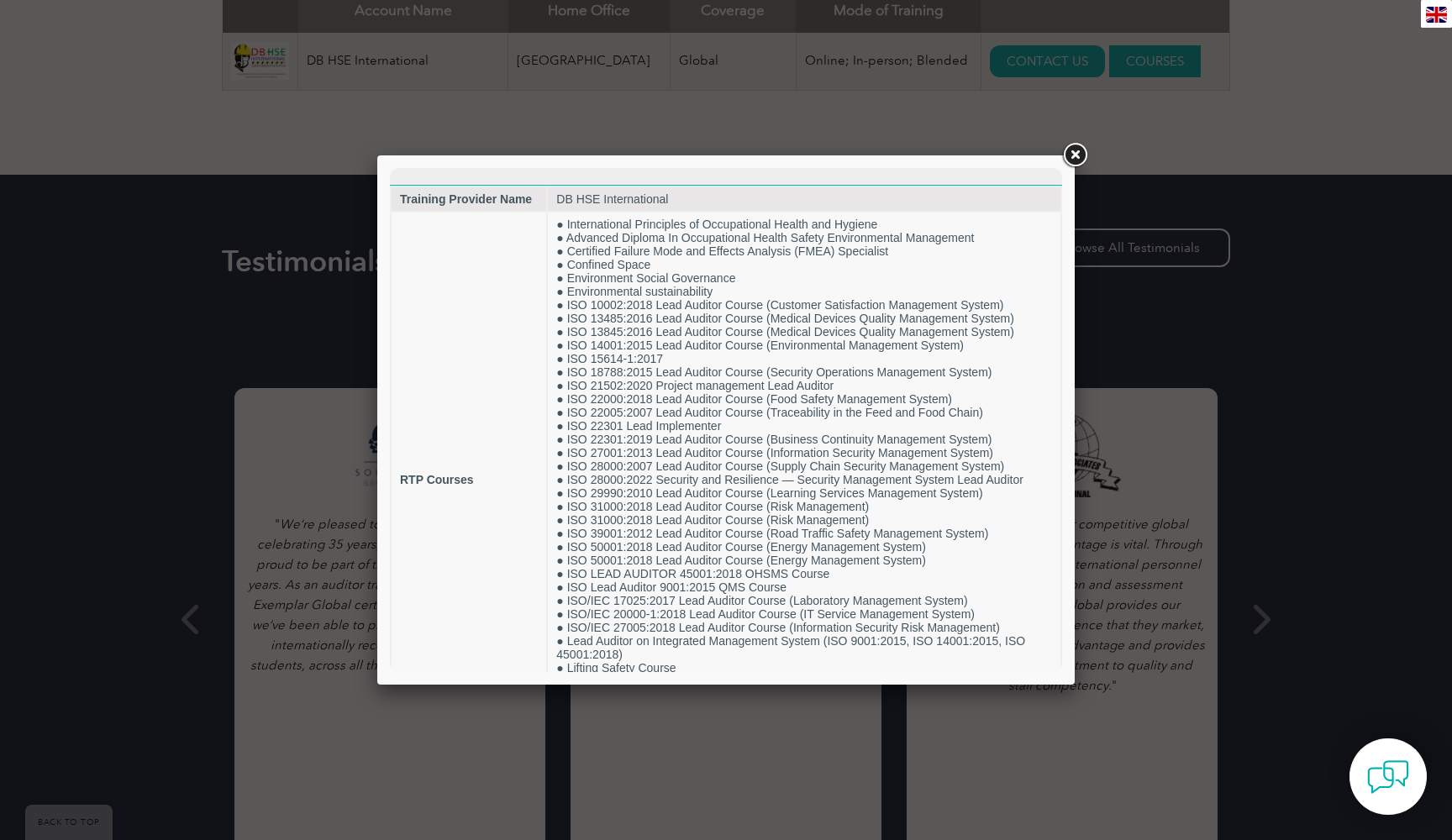
scroll to position [0, 0]
click at [1076, 152] on link at bounding box center [1075, 155] width 30 height 30
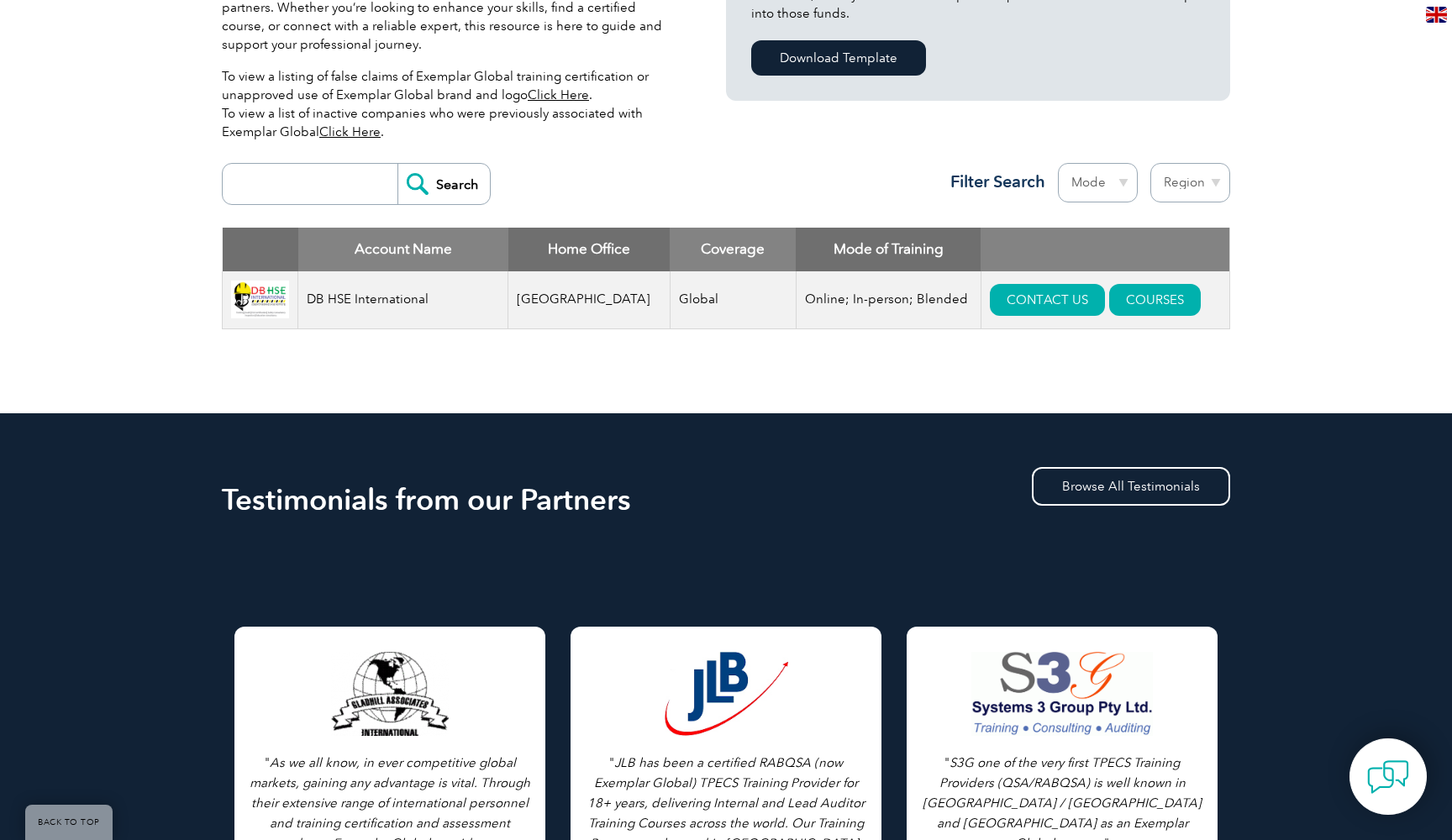
scroll to position [520, 0]
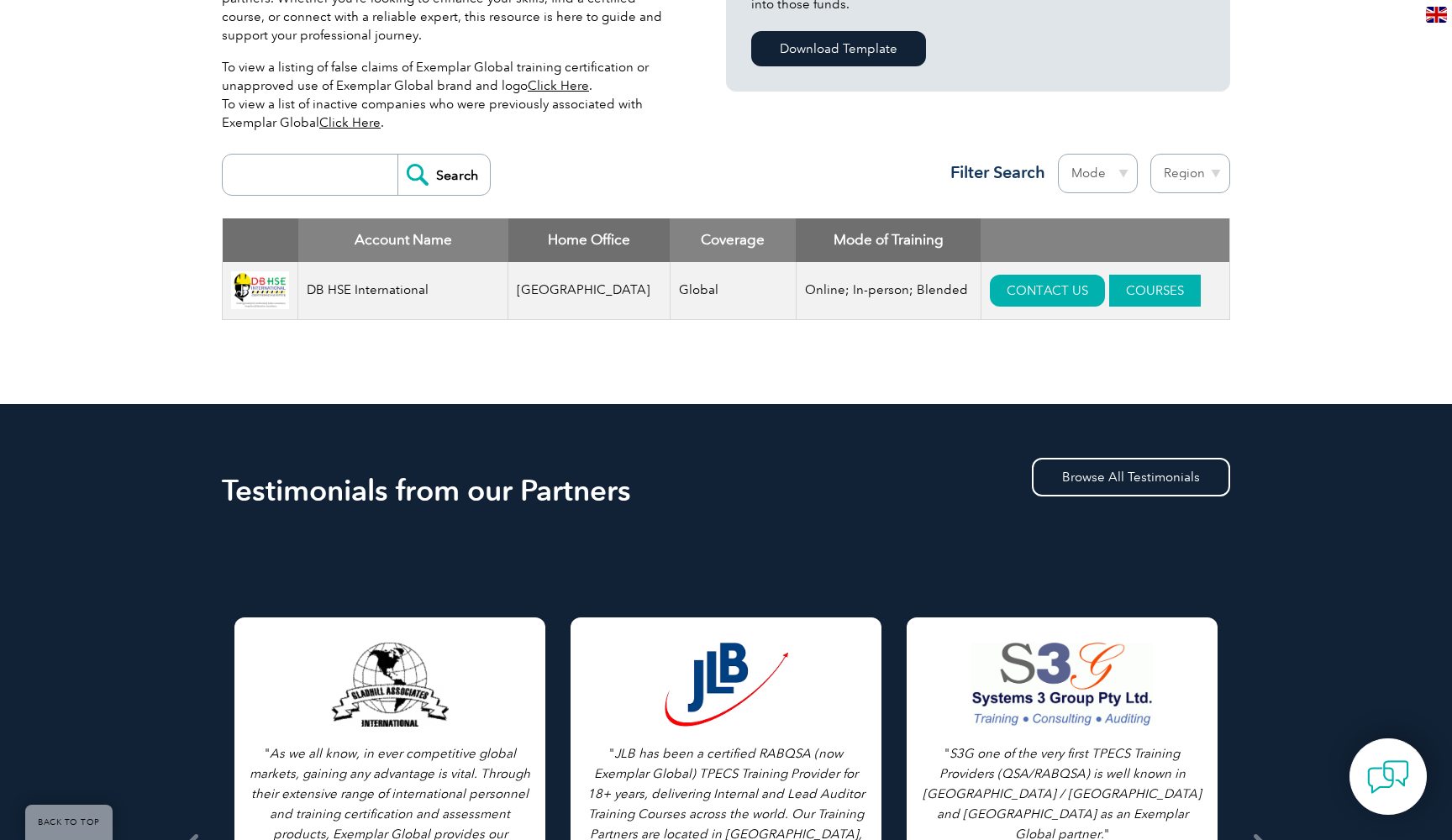
click at [1150, 293] on link "COURSES" at bounding box center [1155, 290] width 92 height 32
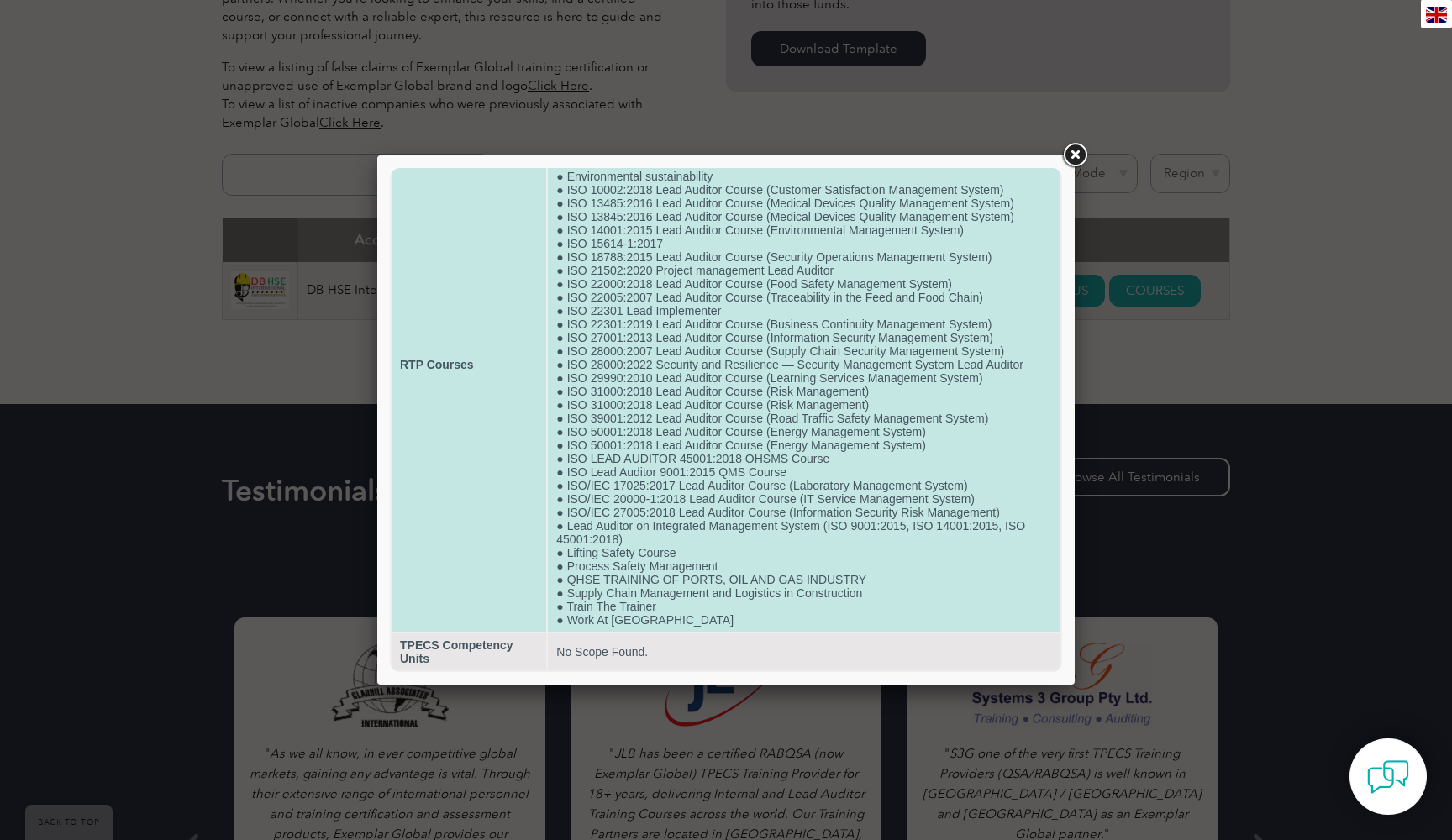
scroll to position [117, 0]
drag, startPoint x: 725, startPoint y: 310, endPoint x: 560, endPoint y: 310, distance: 165.0
click at [560, 310] on td "● International Principles of Occupational Health and Hygiene ● Advanced Diplom…" at bounding box center [803, 364] width 512 height 534
